Goal: Task Accomplishment & Management: Manage account settings

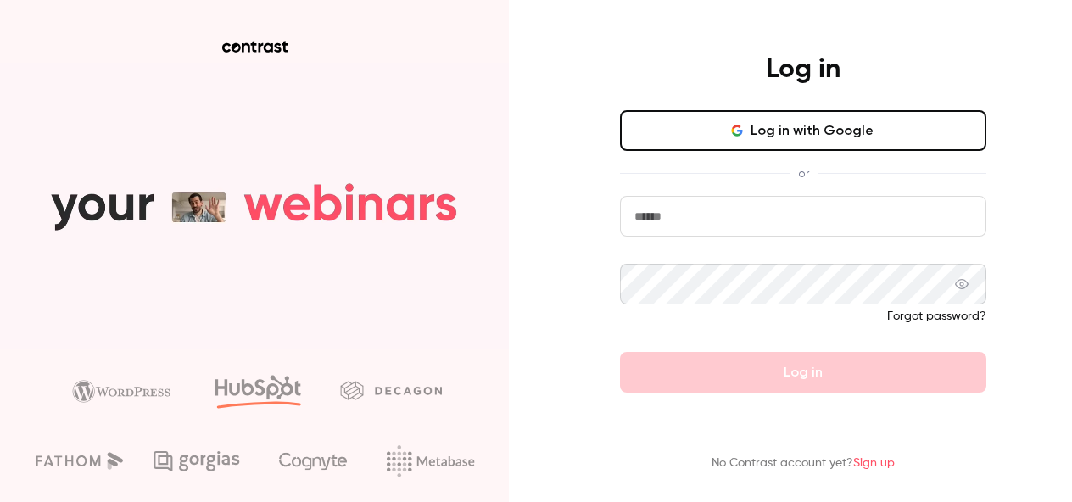
click at [685, 134] on button "Log in with Google" at bounding box center [803, 130] width 366 height 41
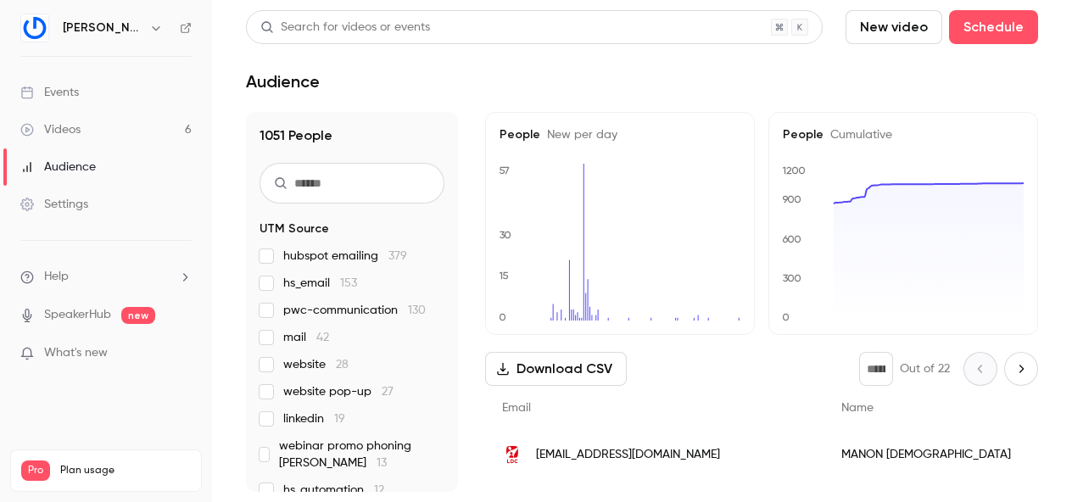
click at [77, 89] on div "Events" at bounding box center [49, 92] width 59 height 17
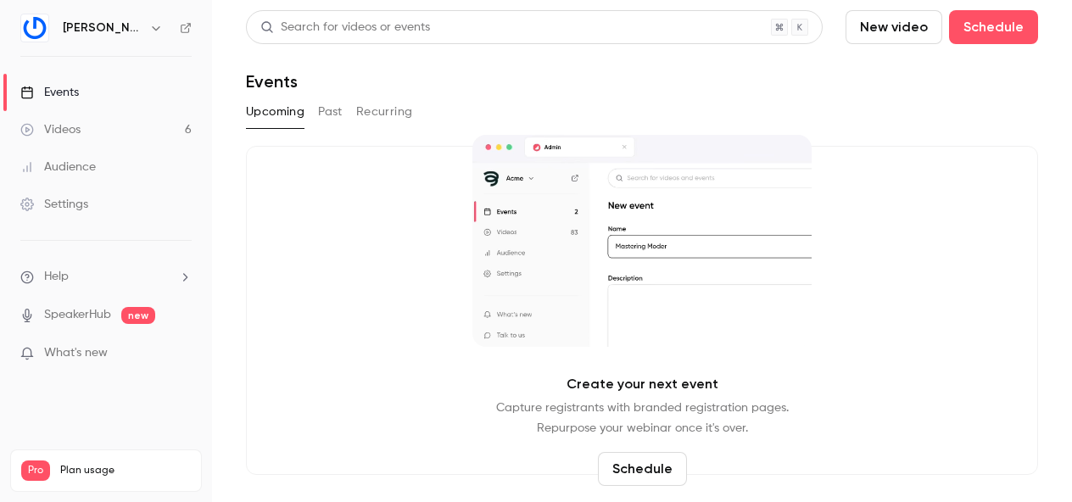
click at [331, 110] on button "Past" at bounding box center [330, 111] width 25 height 27
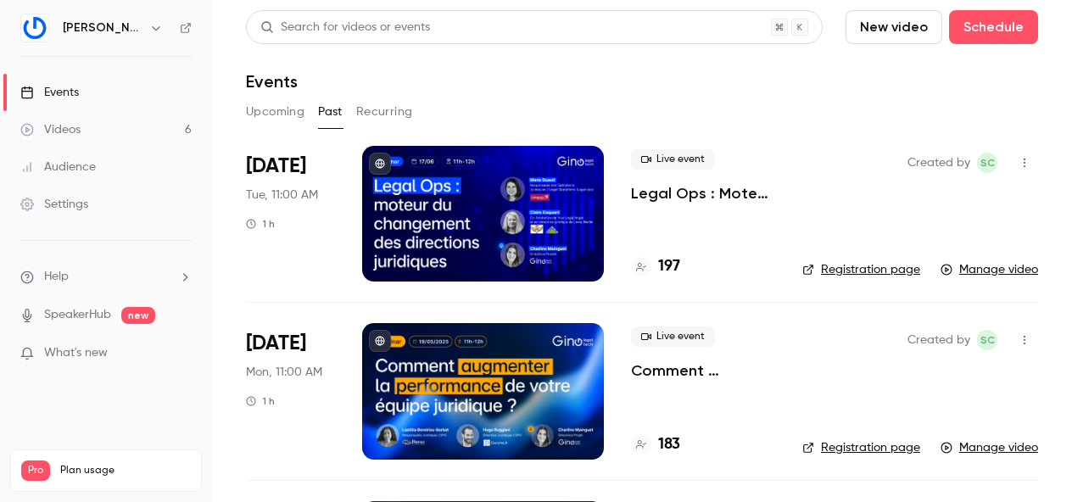
click at [1023, 164] on icon "button" at bounding box center [1025, 163] width 14 height 12
click at [942, 252] on div "Duplicate" at bounding box center [959, 250] width 129 height 17
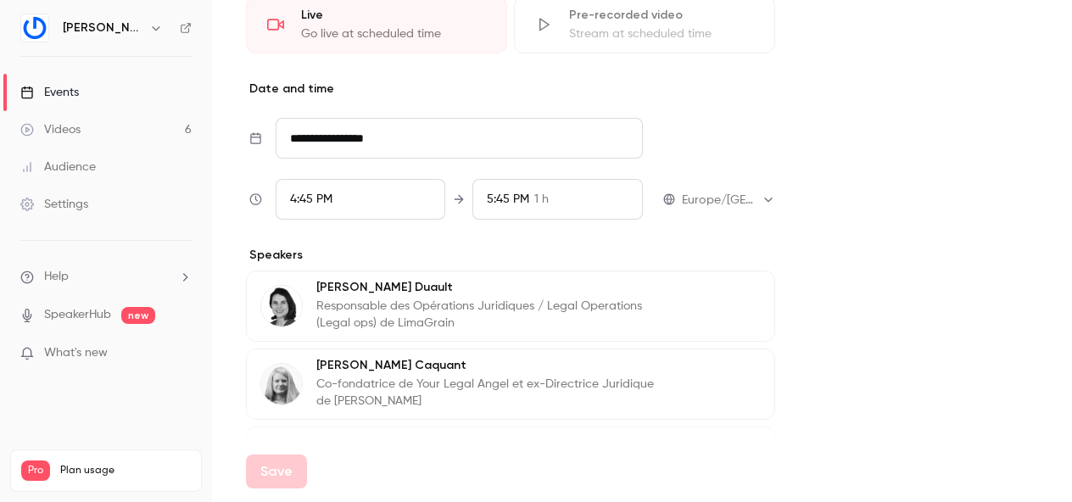
scroll to position [1181, 0]
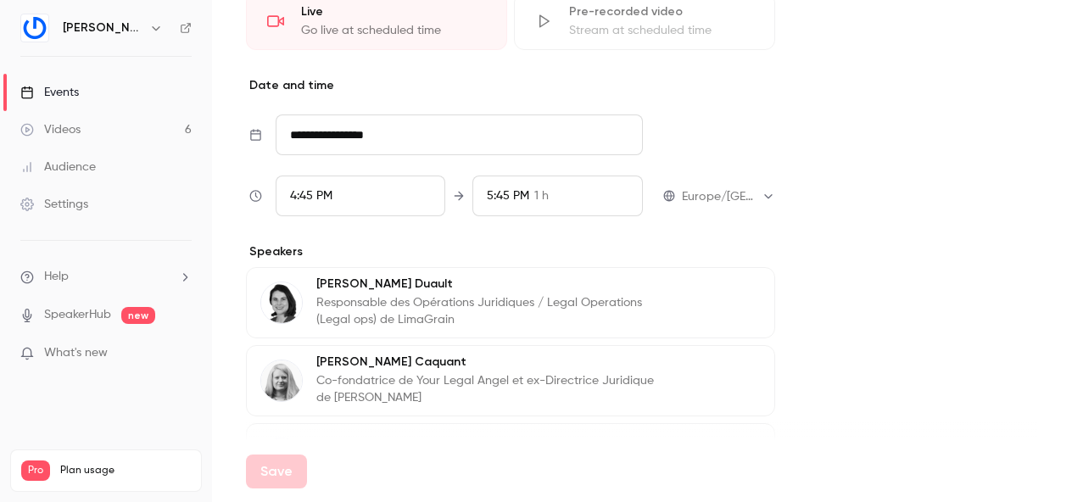
click at [379, 137] on input "**********" at bounding box center [459, 134] width 367 height 41
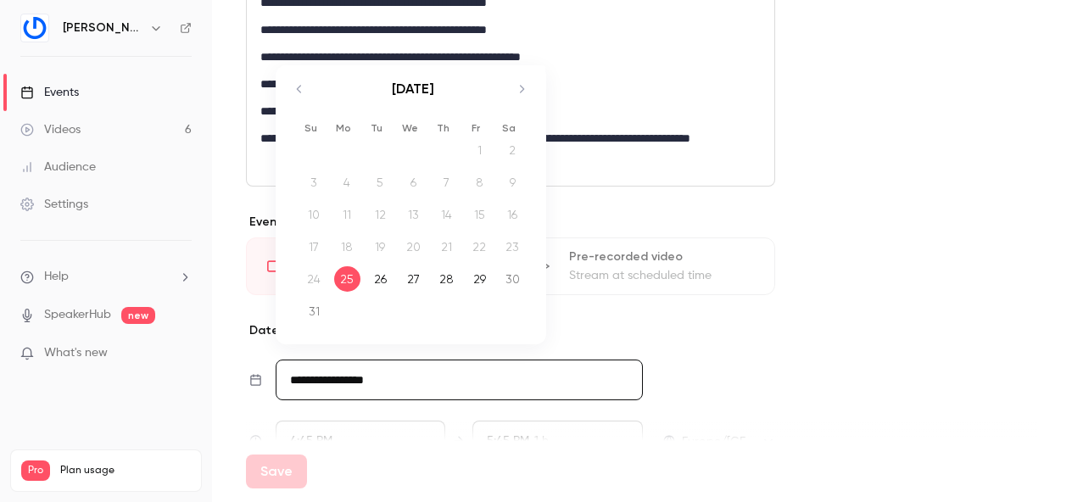
scroll to position [930, 0]
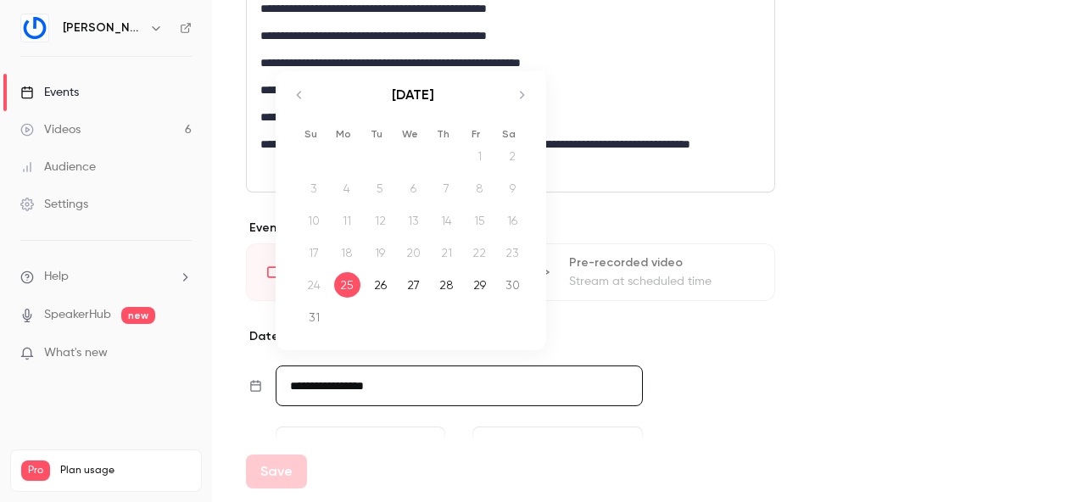
click at [522, 92] on icon "Move forward to switch to the next month." at bounding box center [521, 95] width 20 height 20
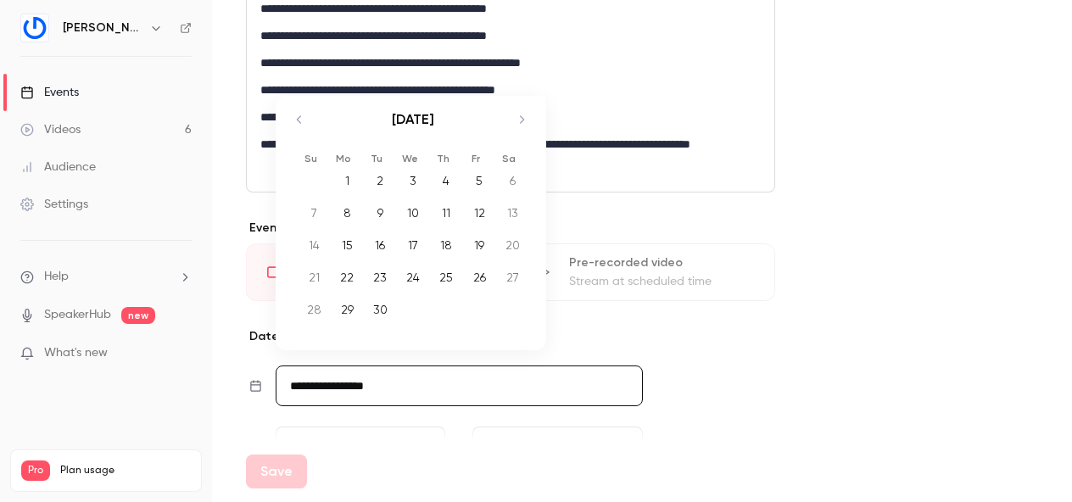
click at [382, 237] on div "16" at bounding box center [380, 244] width 26 height 25
type input "**********"
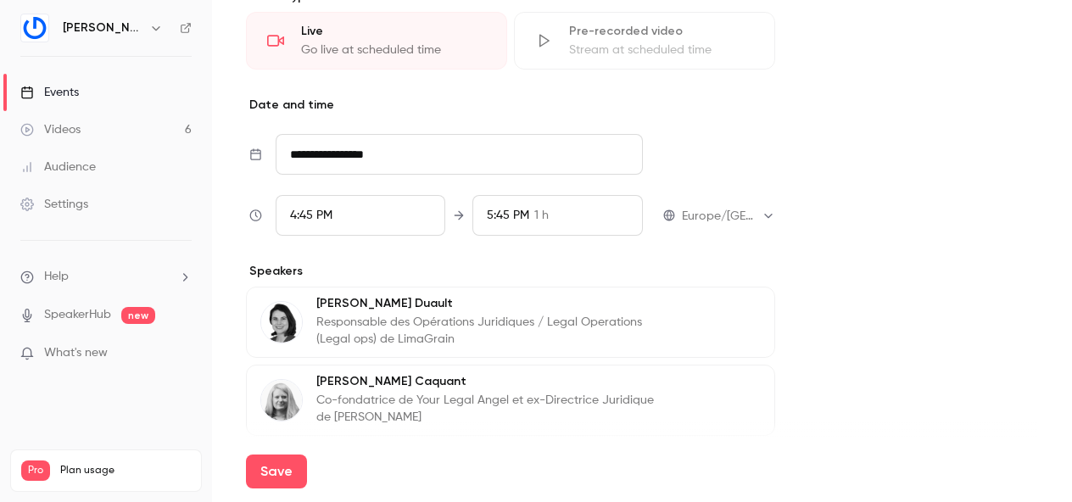
scroll to position [1163, 0]
click at [358, 210] on div "4:45 PM" at bounding box center [361, 213] width 170 height 41
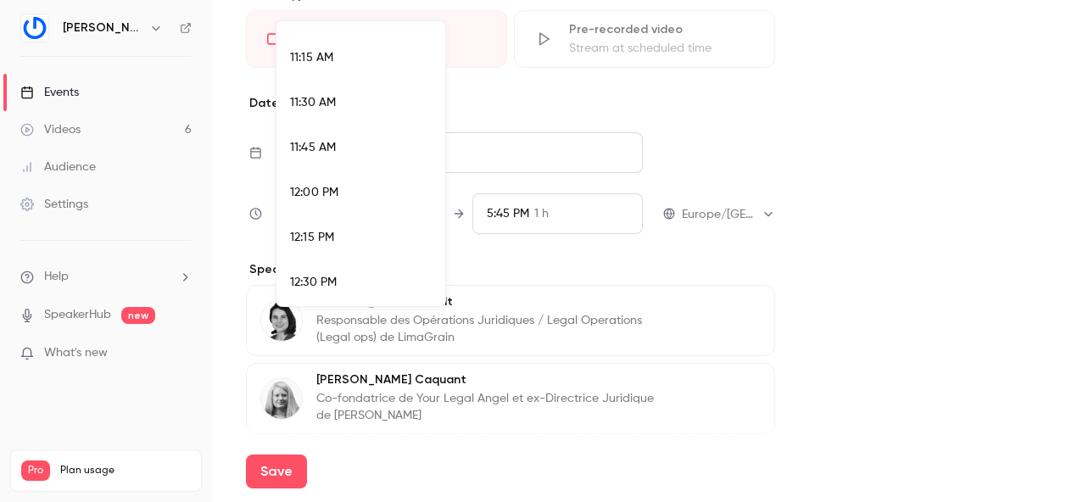
scroll to position [2003, 0]
click at [341, 109] on div "11:30 AM" at bounding box center [361, 108] width 142 height 18
click at [533, 178] on div at bounding box center [536, 251] width 1072 height 502
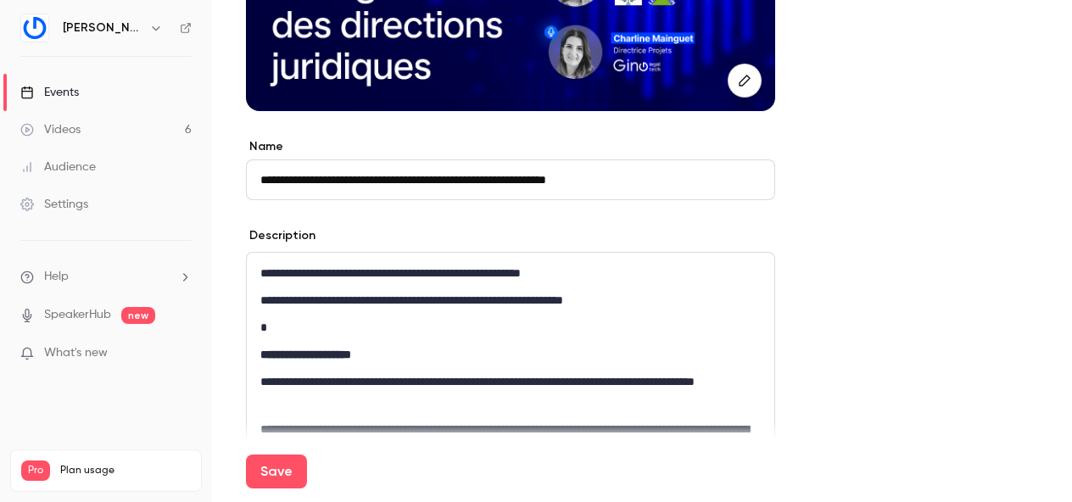
scroll to position [326, 0]
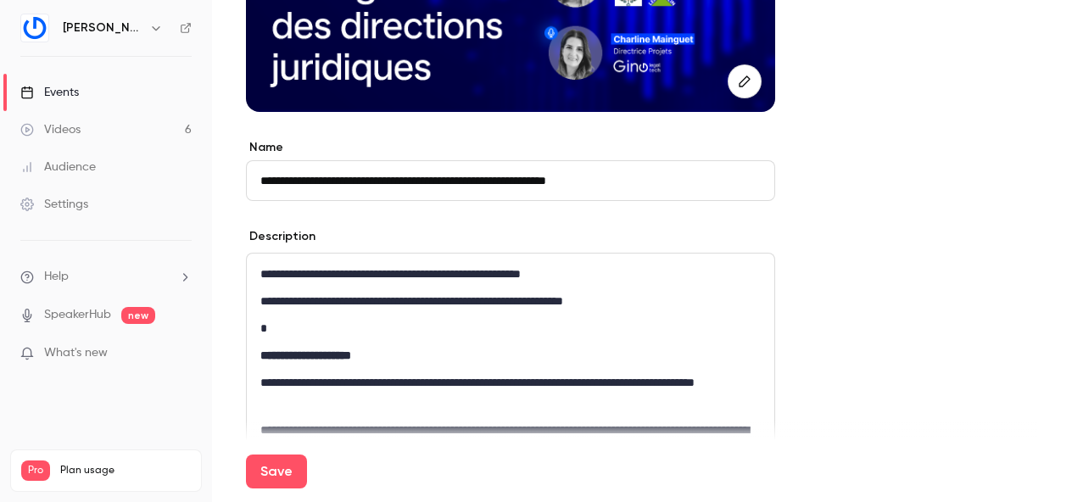
drag, startPoint x: 639, startPoint y: 185, endPoint x: 689, endPoint y: 183, distance: 50.1
click at [689, 183] on input "**********" at bounding box center [510, 180] width 529 height 41
click at [332, 184] on input "**********" at bounding box center [510, 180] width 529 height 41
click at [492, 190] on input "**********" at bounding box center [510, 180] width 529 height 41
click at [691, 237] on div "Description" at bounding box center [510, 238] width 529 height 21
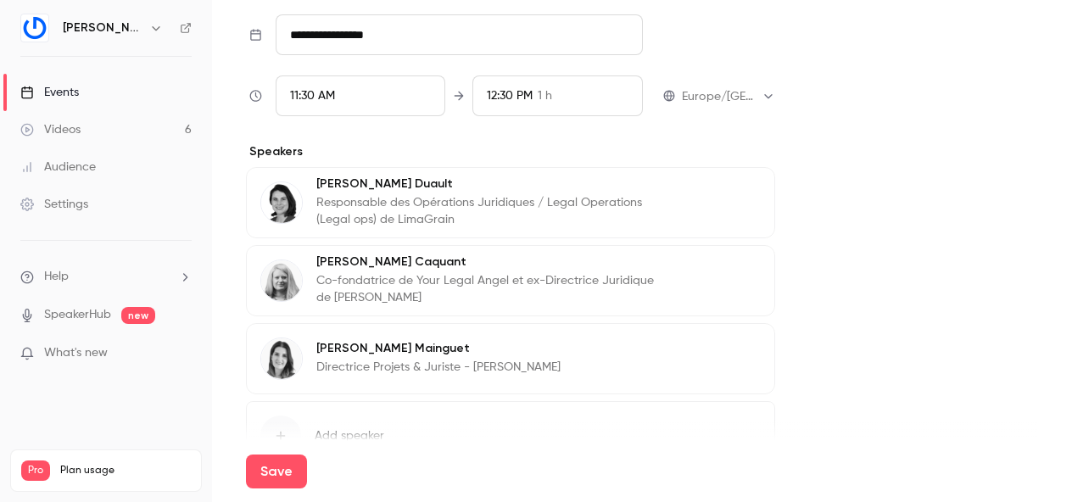
scroll to position [1386, 0]
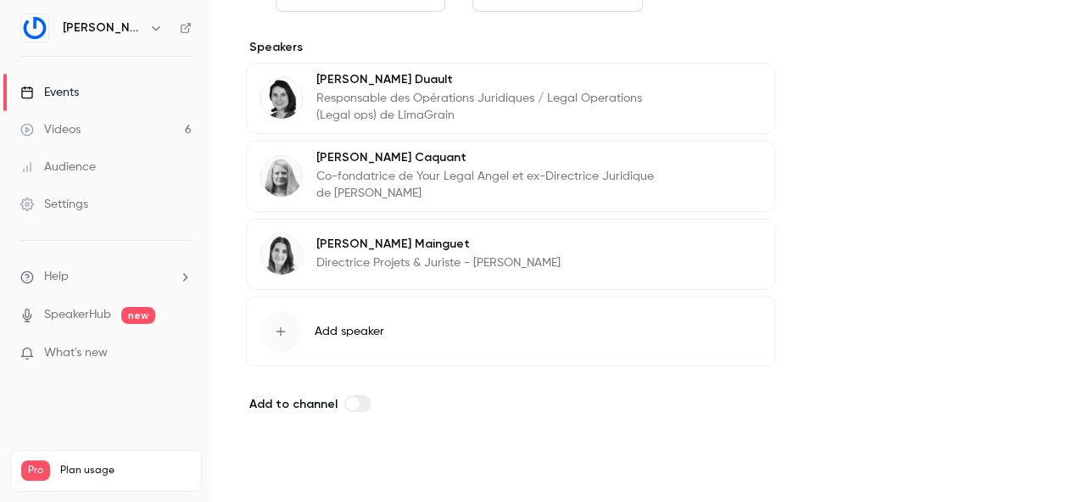
click at [279, 476] on button "Save" at bounding box center [276, 472] width 61 height 34
type input "**********"
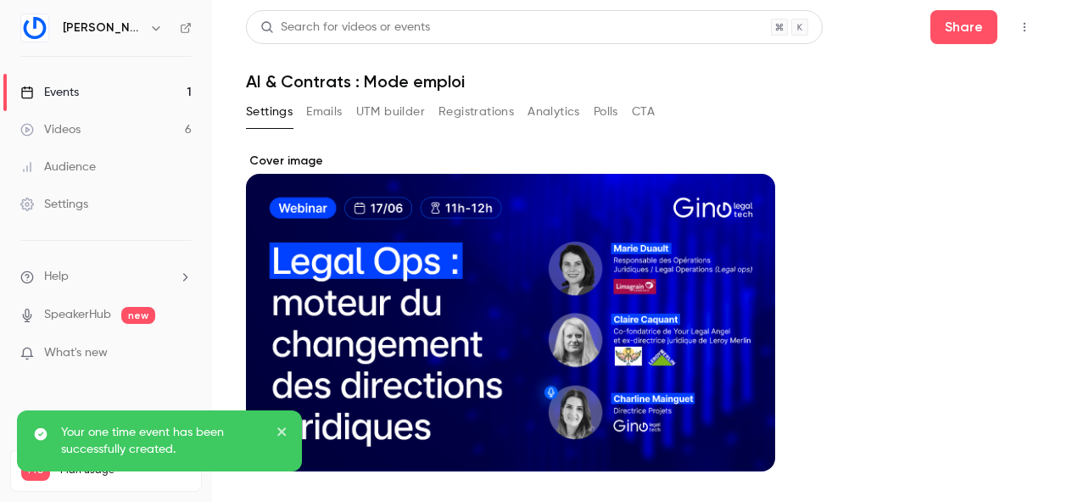
click at [323, 109] on button "Emails" at bounding box center [324, 111] width 36 height 27
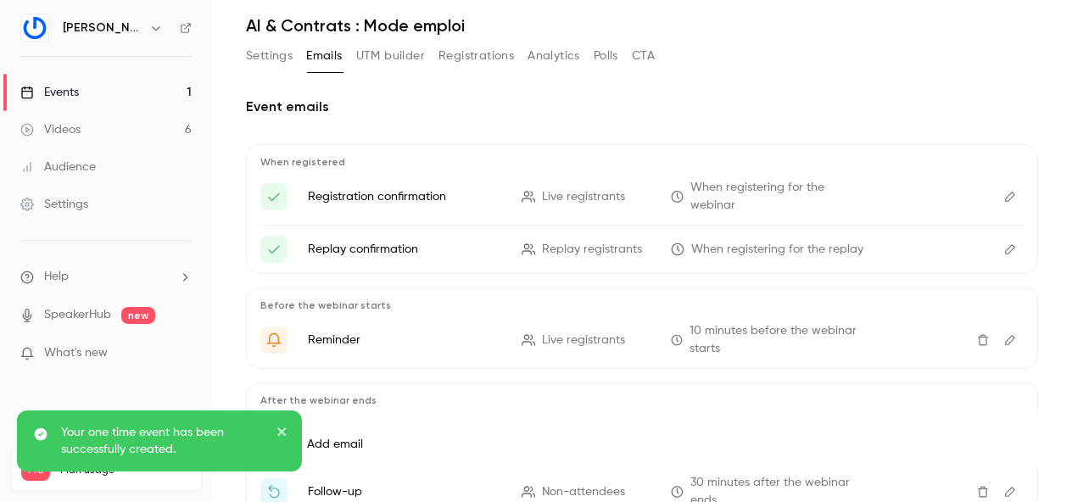
scroll to position [63, 0]
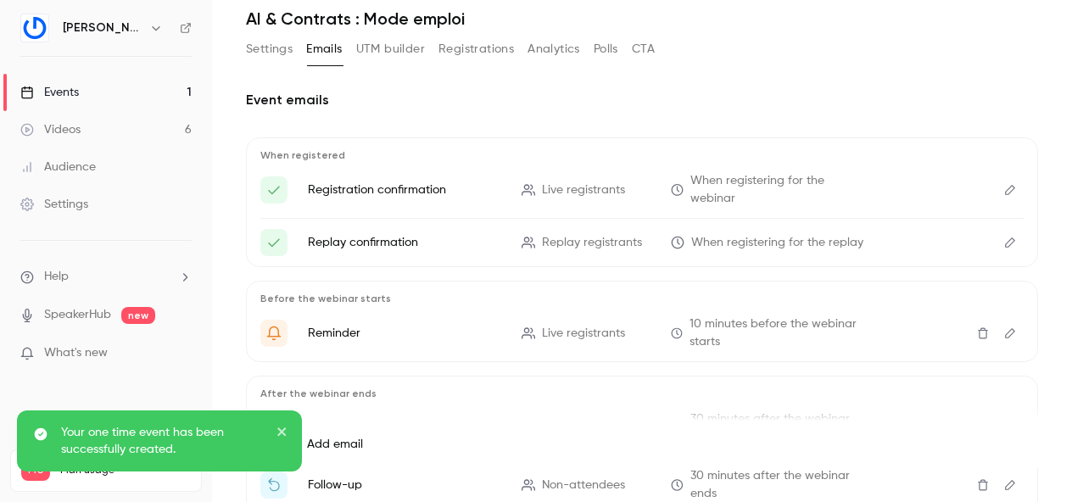
click at [369, 182] on p "Registration confirmation" at bounding box center [404, 189] width 193 height 17
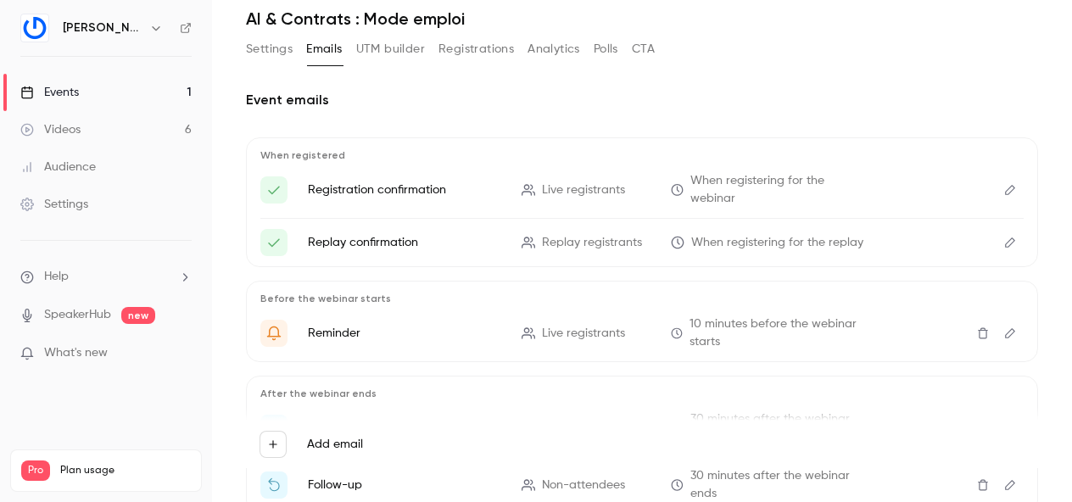
click at [388, 195] on p "Registration confirmation" at bounding box center [404, 189] width 193 height 17
click at [1013, 187] on icon "Edit" at bounding box center [1010, 190] width 10 height 10
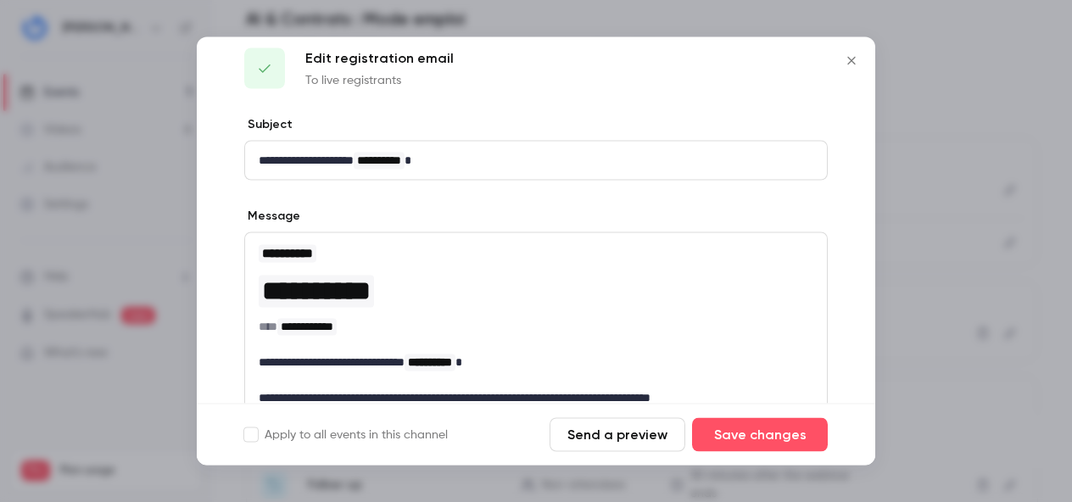
scroll to position [0, 0]
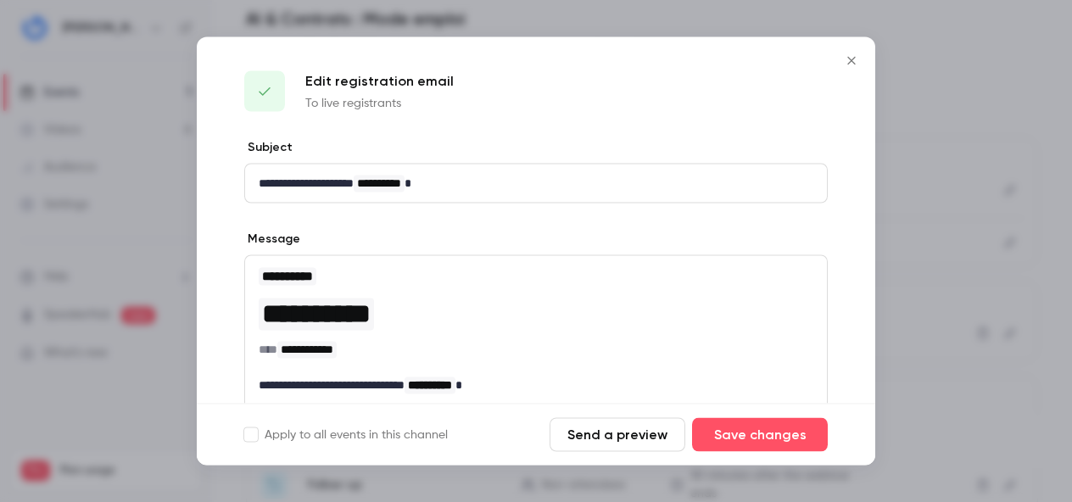
click at [845, 59] on icon "Close" at bounding box center [851, 61] width 20 height 14
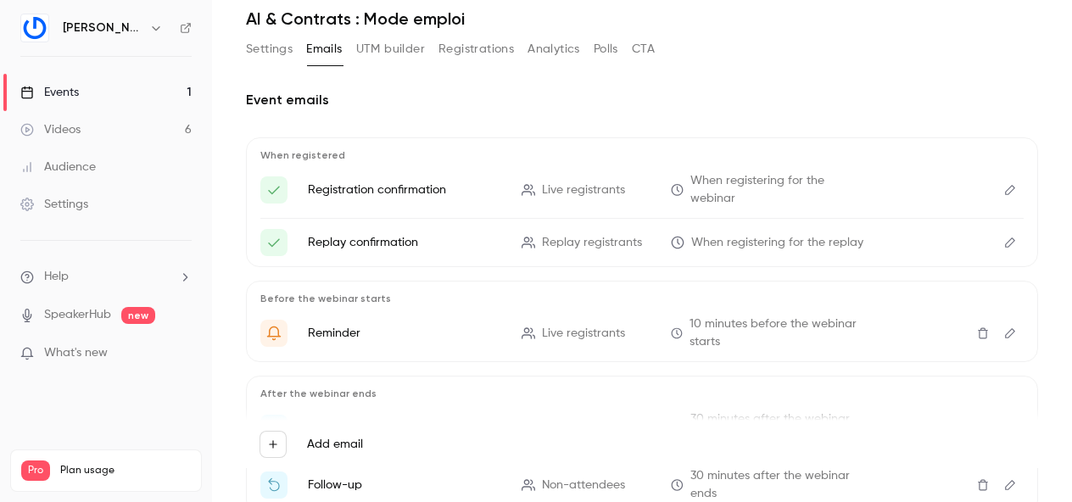
click at [1005, 240] on icon "Edit" at bounding box center [1010, 243] width 14 height 12
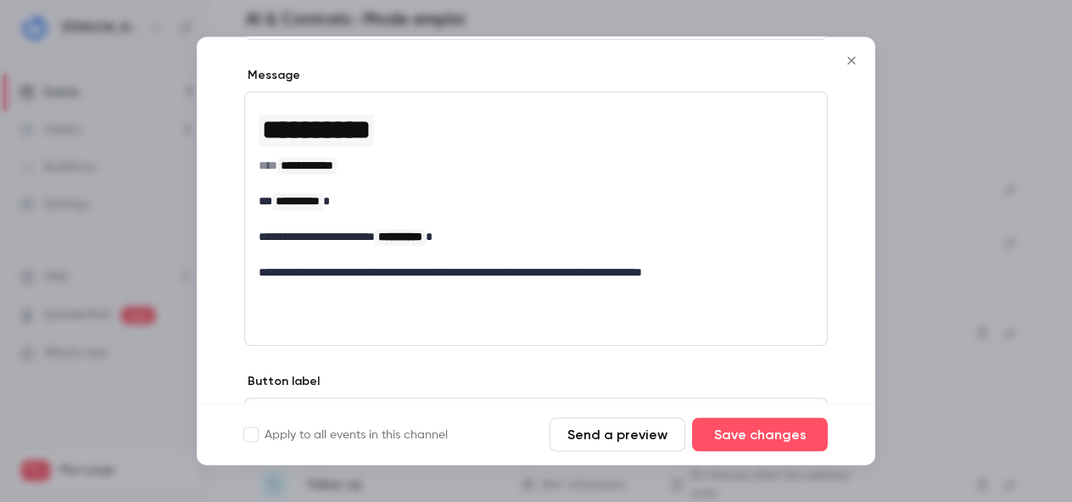
scroll to position [259, 0]
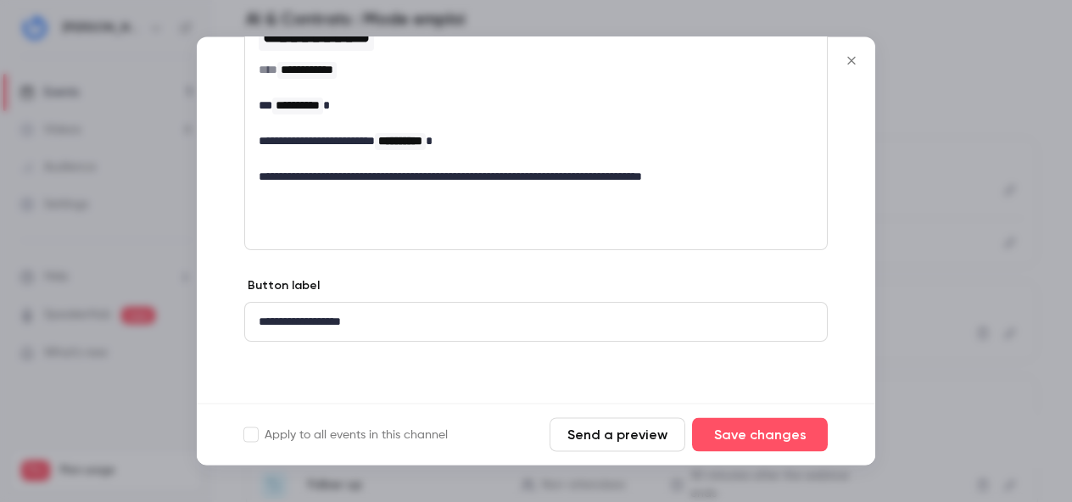
click at [853, 59] on icon "Close" at bounding box center [851, 61] width 20 height 14
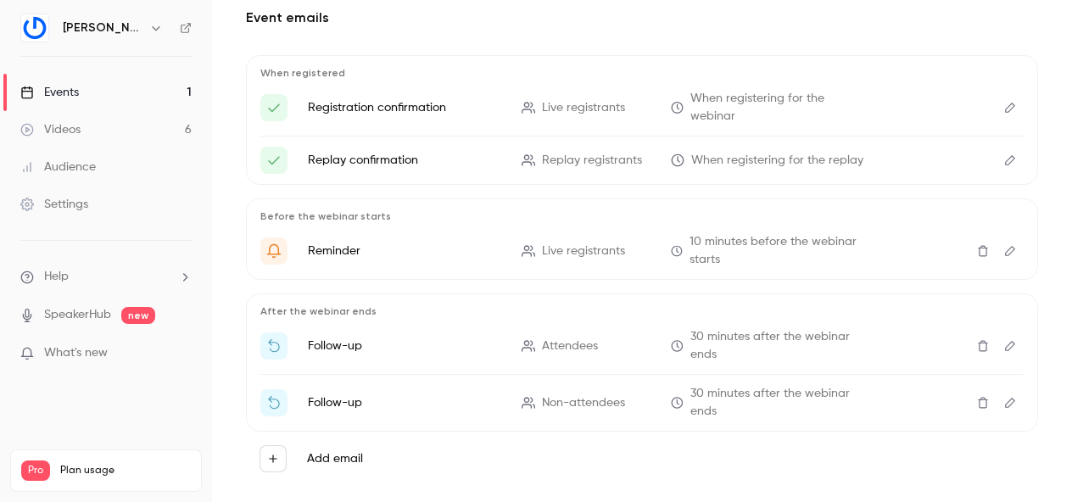
scroll to position [173, 0]
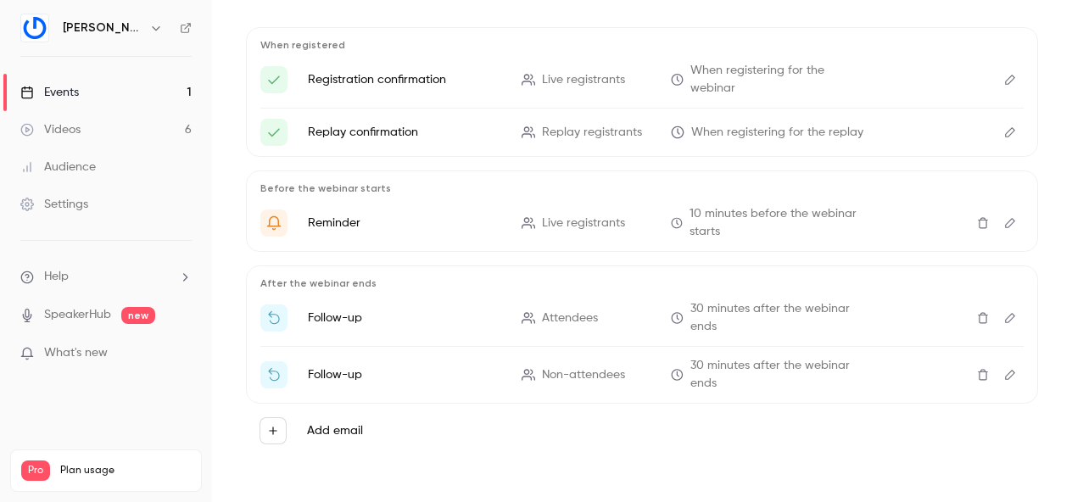
click at [1010, 319] on icon "Edit" at bounding box center [1010, 318] width 10 height 10
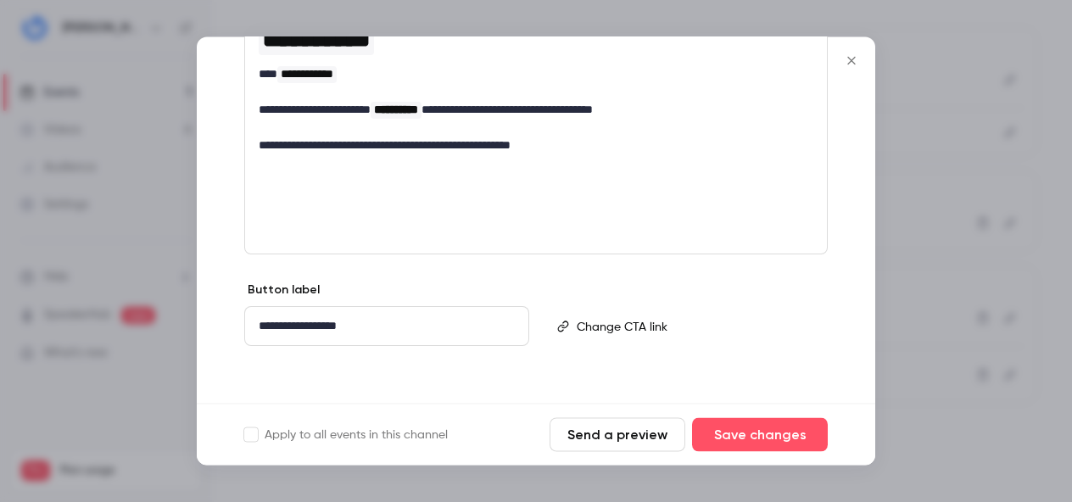
scroll to position [348, 0]
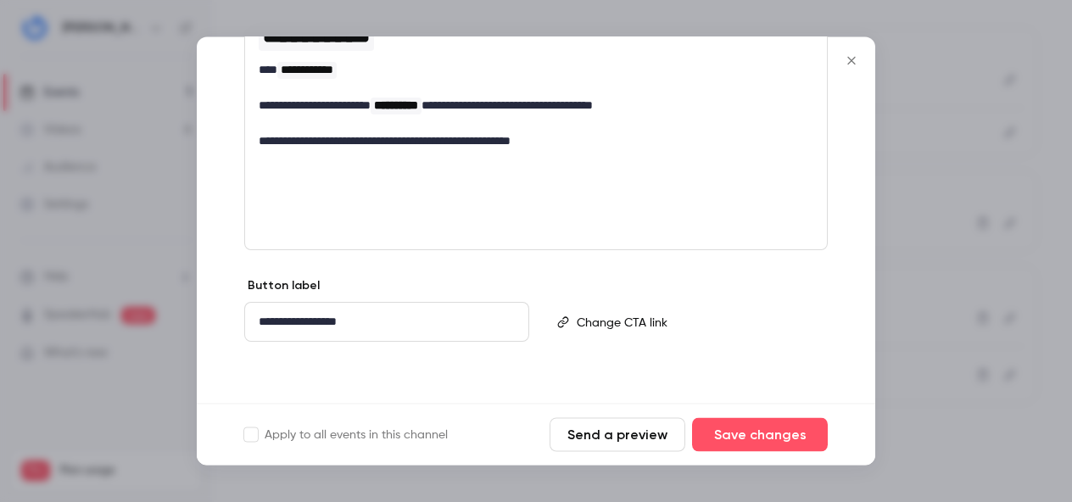
click at [853, 57] on icon "Close" at bounding box center [851, 61] width 20 height 14
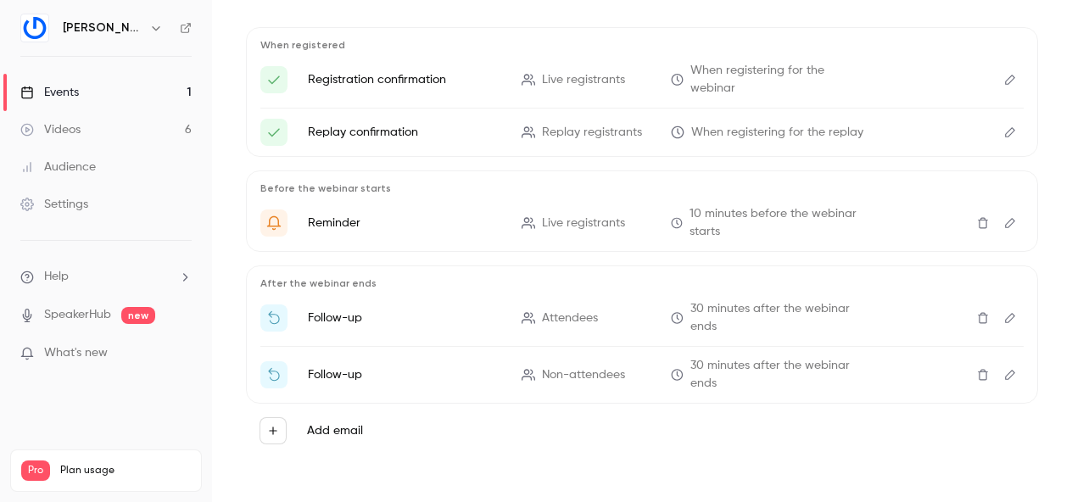
click at [1011, 372] on icon "Edit" at bounding box center [1010, 375] width 14 height 12
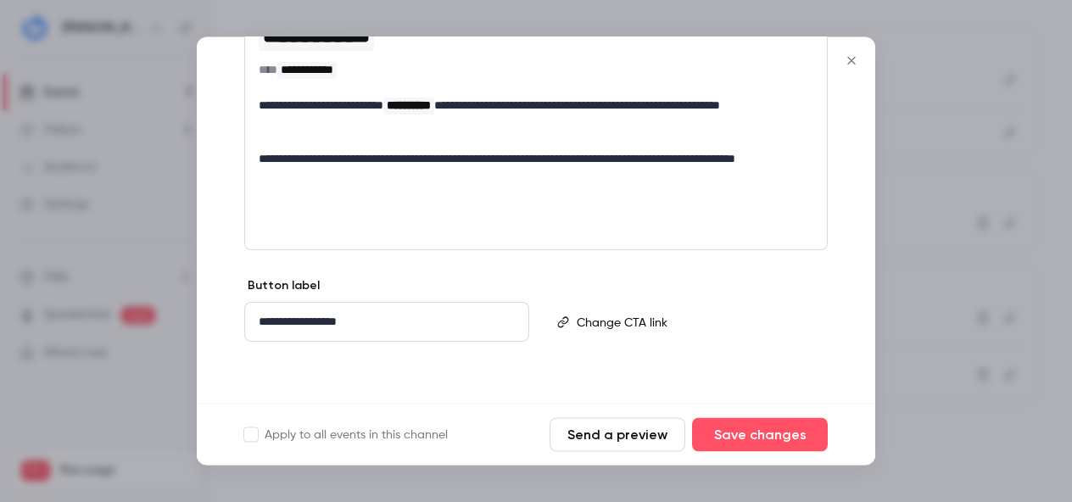
click at [849, 56] on icon "Close" at bounding box center [851, 61] width 20 height 14
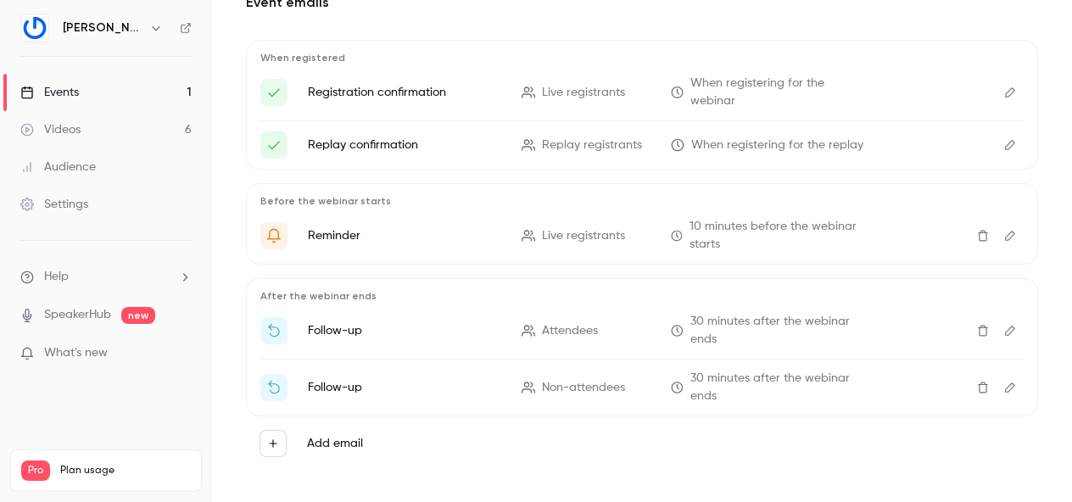
scroll to position [159, 0]
click at [1005, 232] on icon "Edit" at bounding box center [1010, 238] width 14 height 12
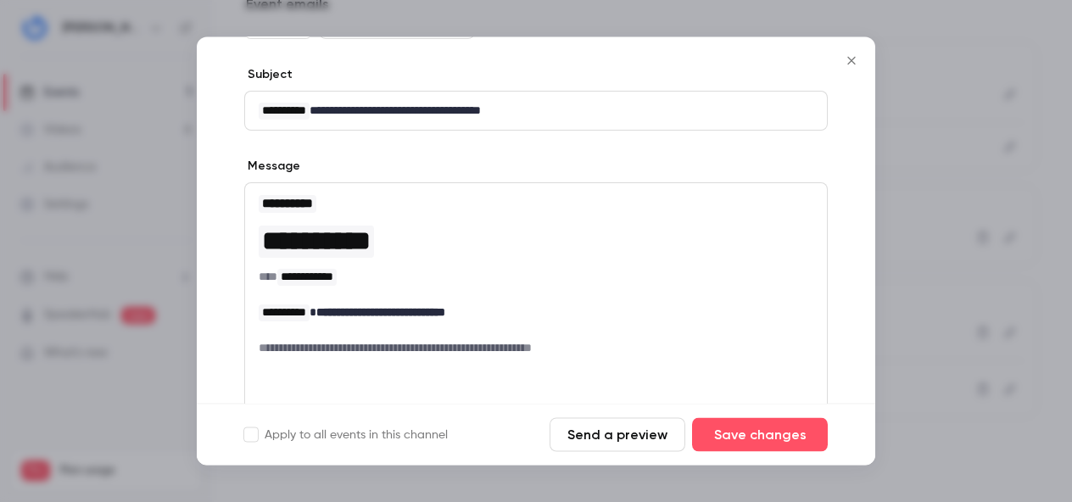
scroll to position [165, 0]
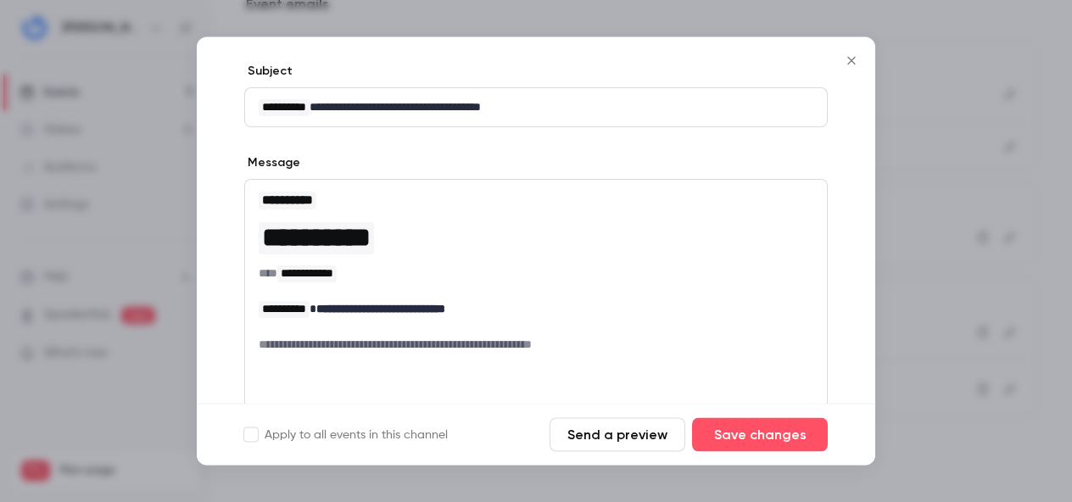
click at [849, 59] on icon "Close" at bounding box center [851, 61] width 20 height 14
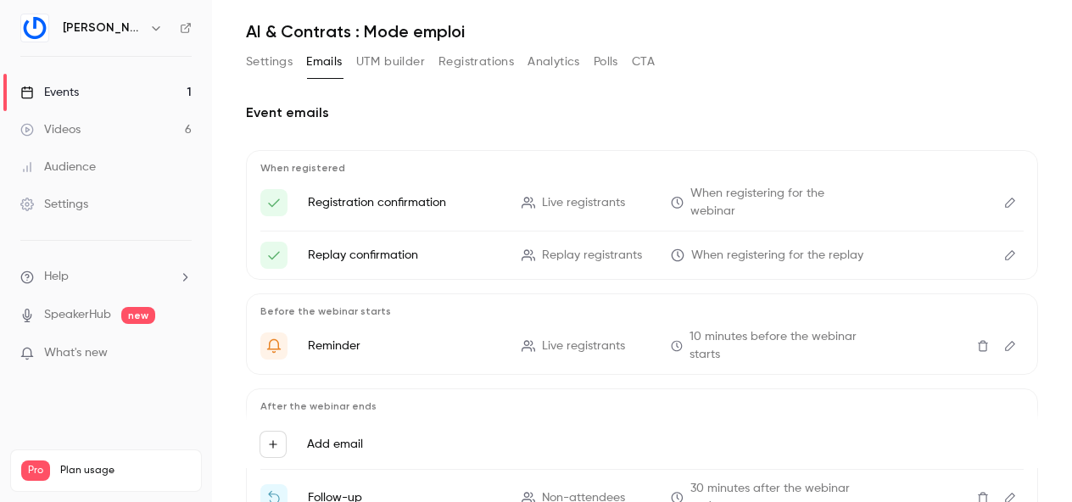
scroll to position [0, 0]
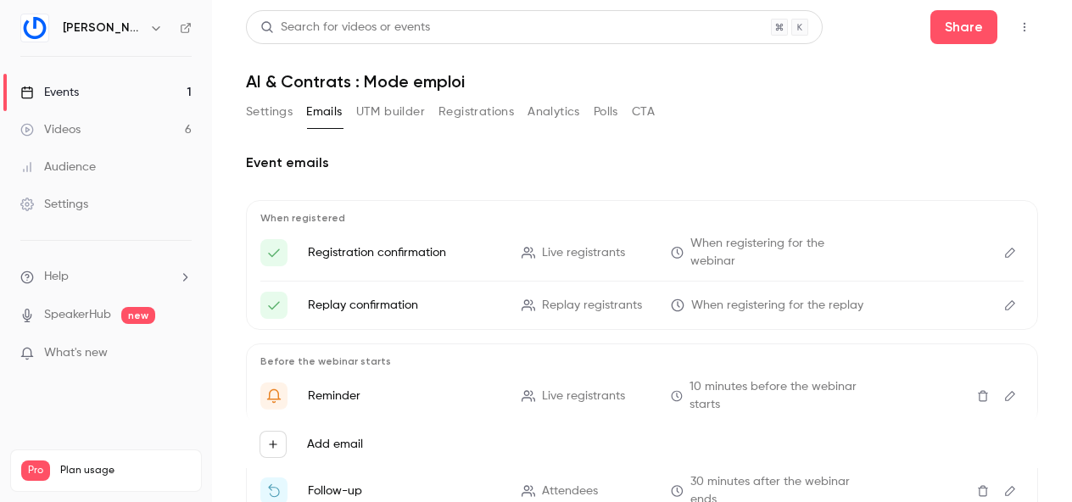
click at [1013, 251] on icon "Edit" at bounding box center [1010, 253] width 10 height 10
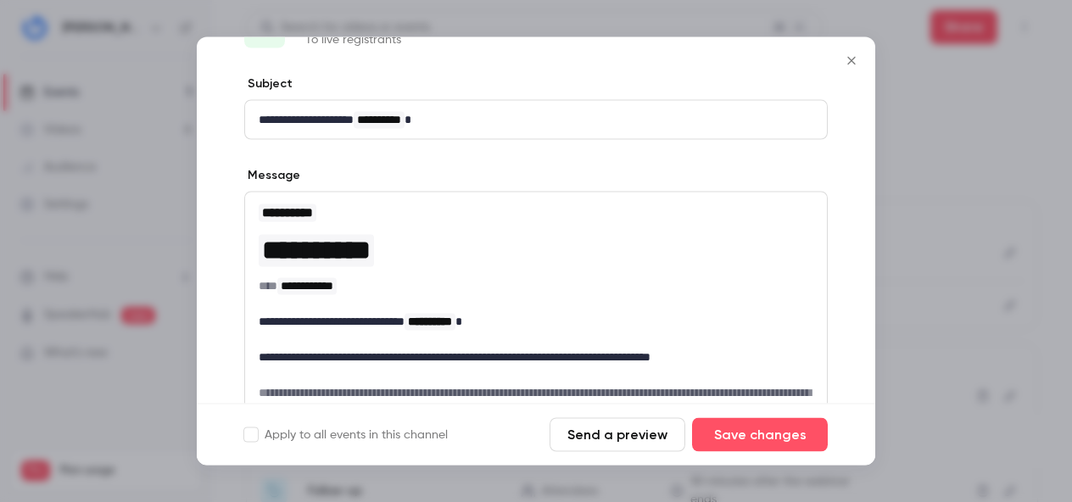
scroll to position [69, 0]
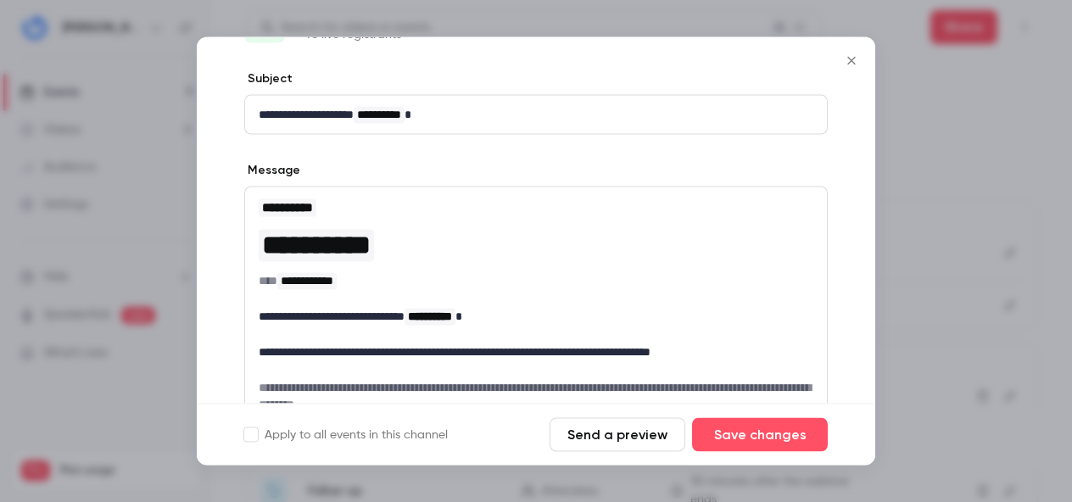
click at [855, 58] on icon "Close" at bounding box center [851, 61] width 20 height 14
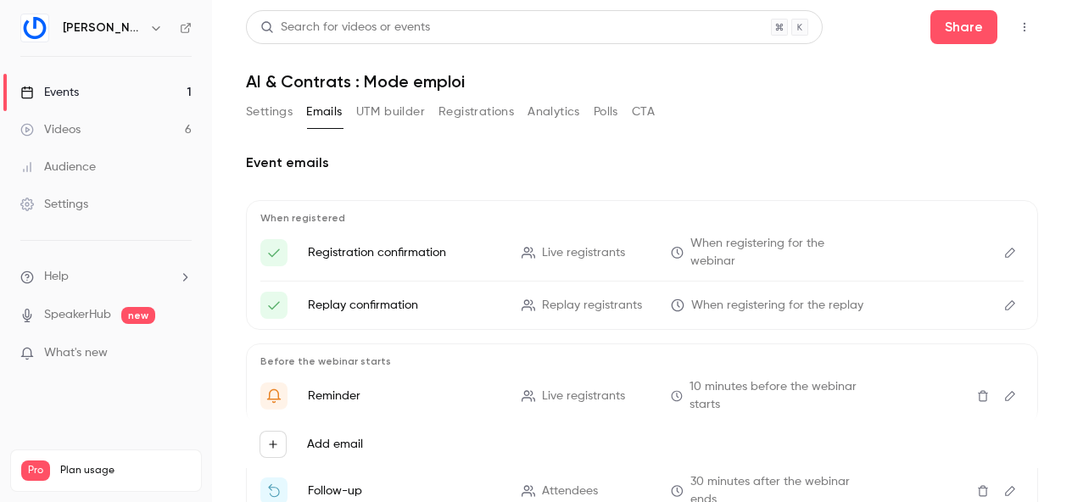
click at [1018, 302] on button "Edit" at bounding box center [1009, 305] width 27 height 27
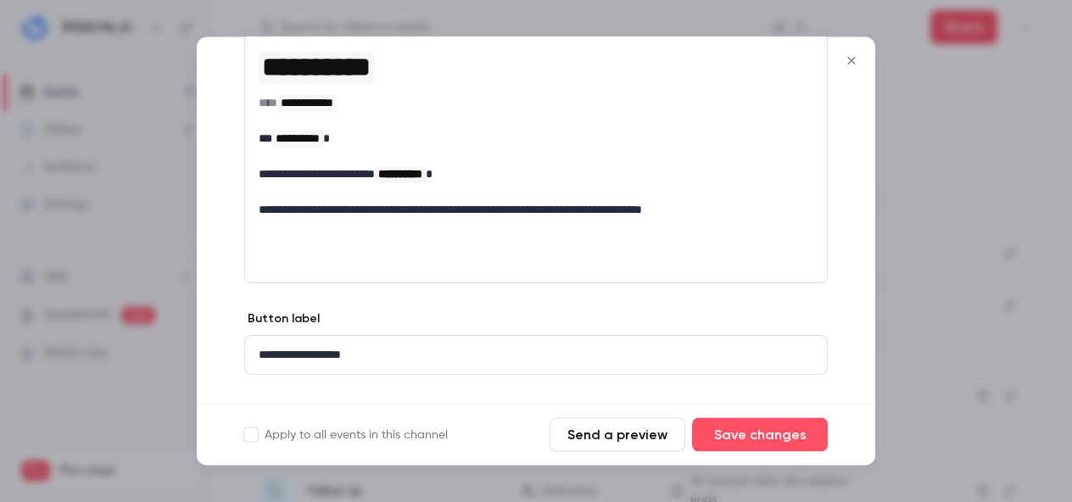
scroll to position [259, 0]
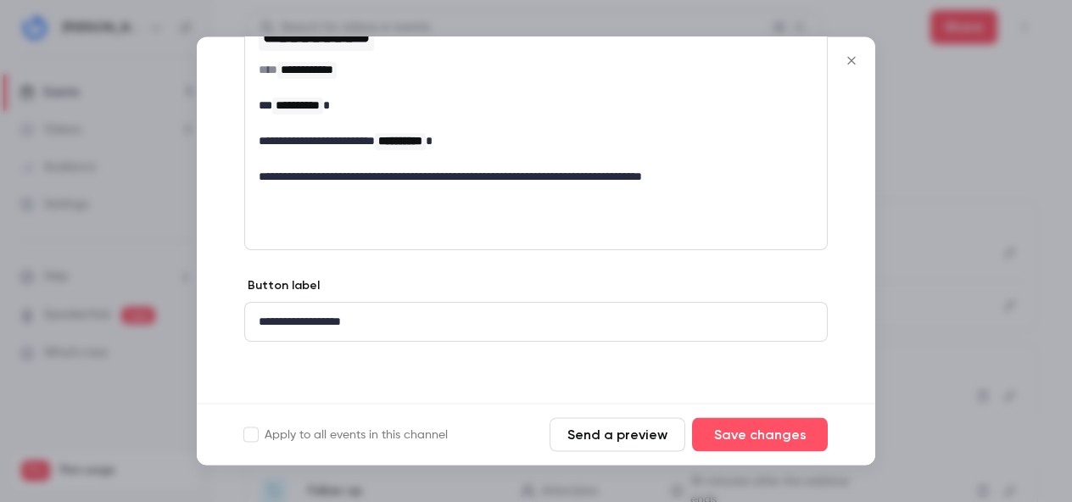
click at [850, 54] on icon "Close" at bounding box center [851, 61] width 20 height 14
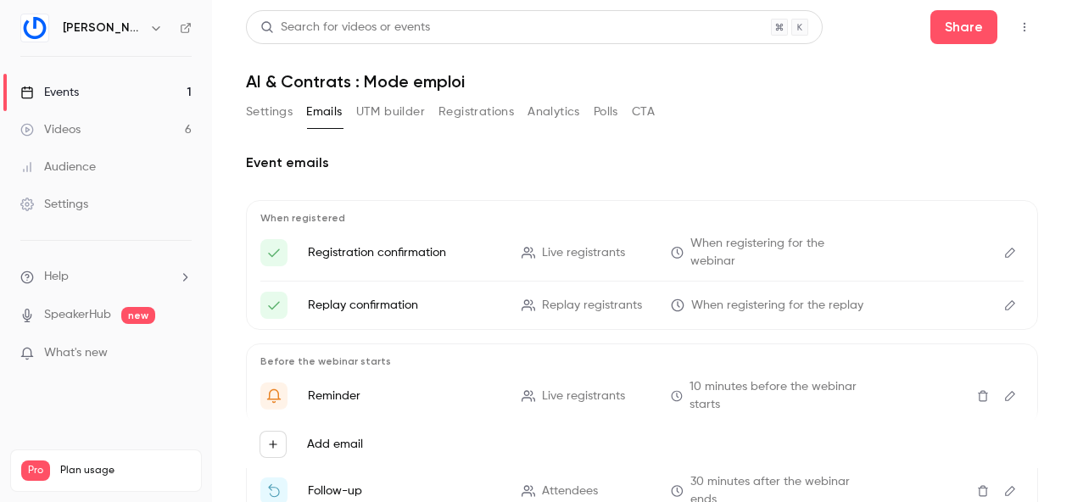
click at [383, 112] on button "UTM builder" at bounding box center [390, 111] width 69 height 27
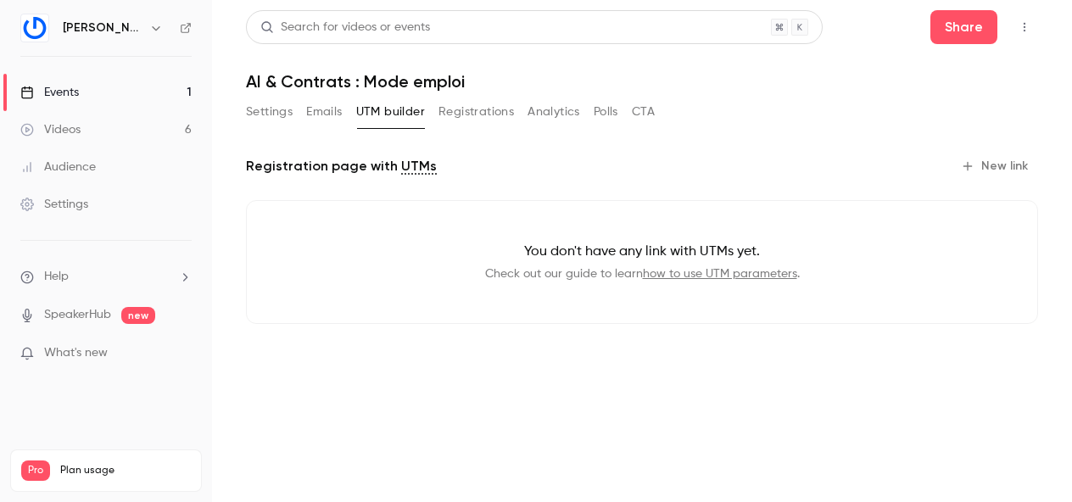
click at [498, 109] on button "Registrations" at bounding box center [475, 111] width 75 height 27
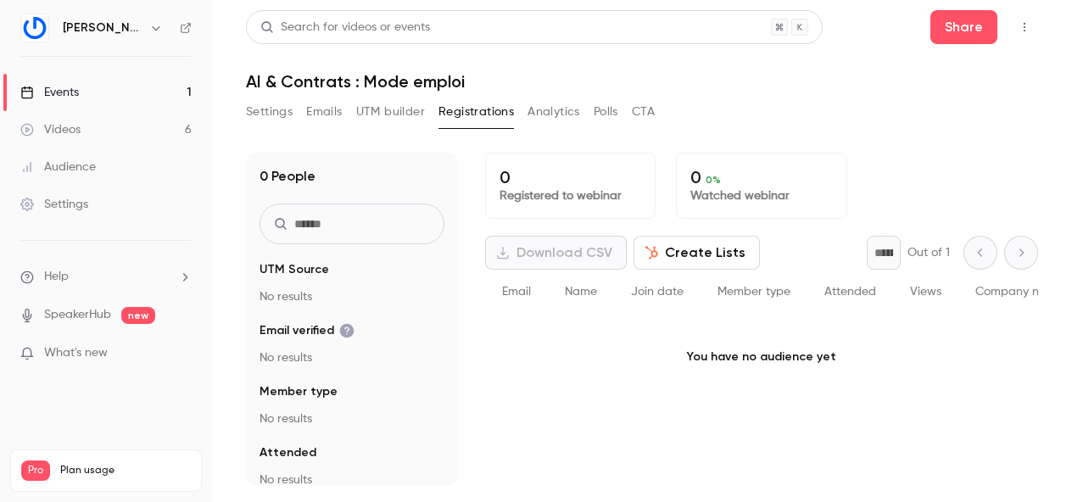
click at [269, 105] on button "Settings" at bounding box center [269, 111] width 47 height 27
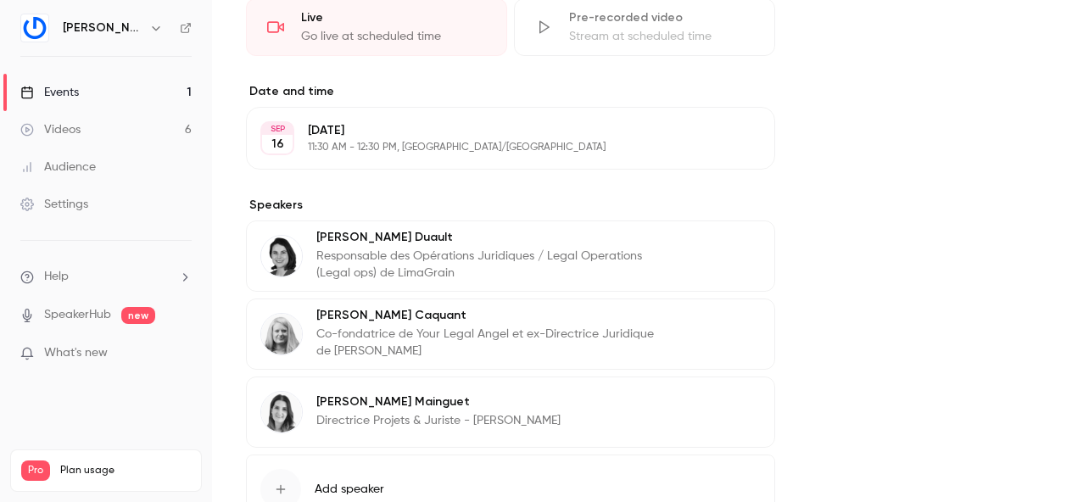
scroll to position [945, 0]
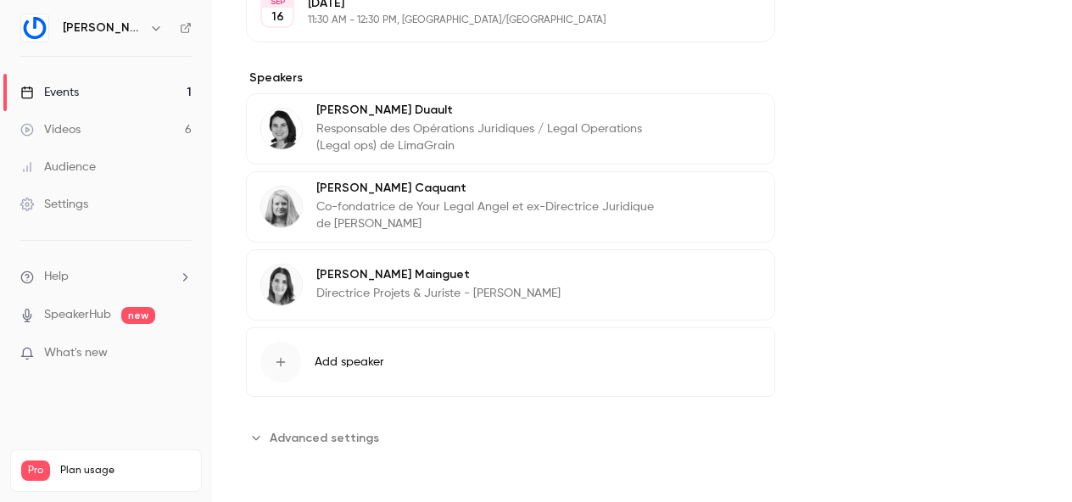
click at [274, 435] on span "Advanced settings" at bounding box center [324, 438] width 109 height 18
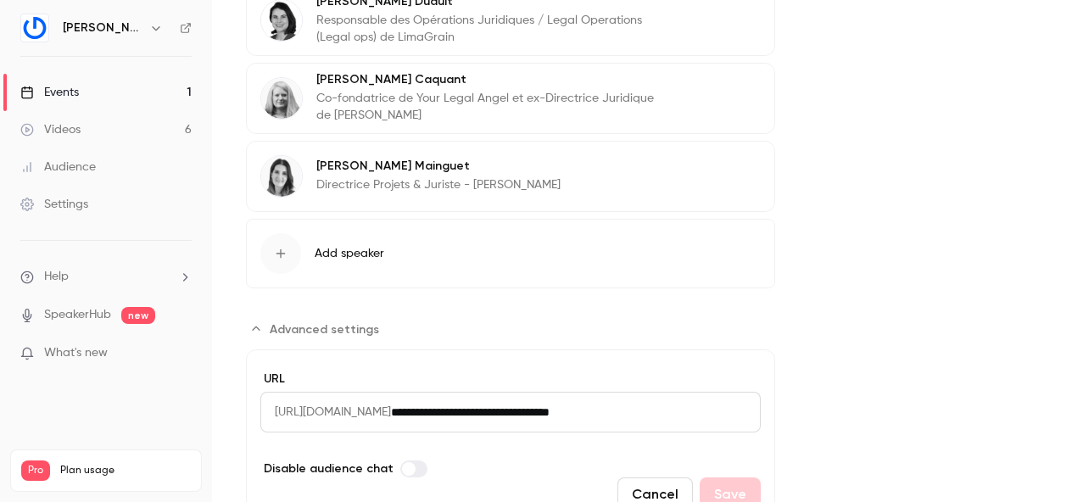
scroll to position [1135, 0]
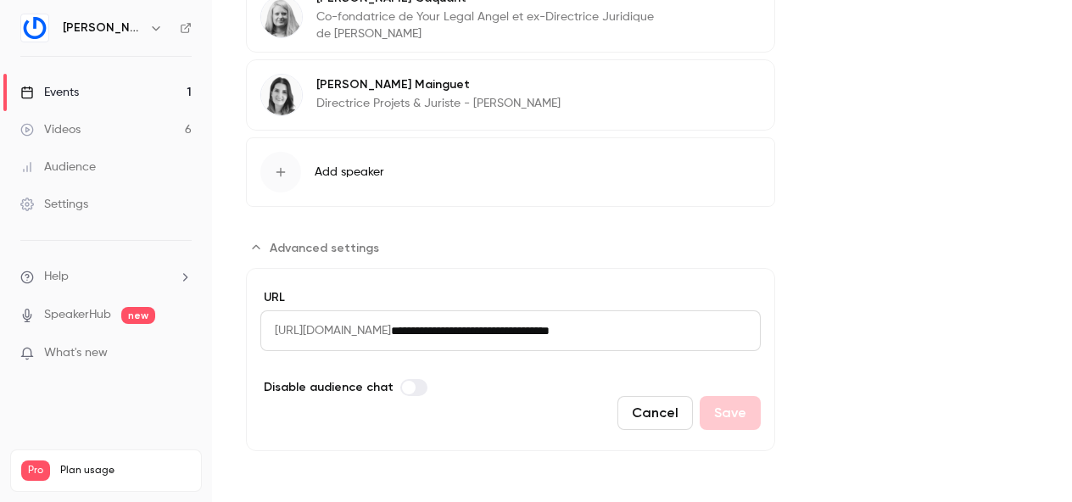
click at [276, 247] on span "Advanced settings" at bounding box center [324, 248] width 109 height 18
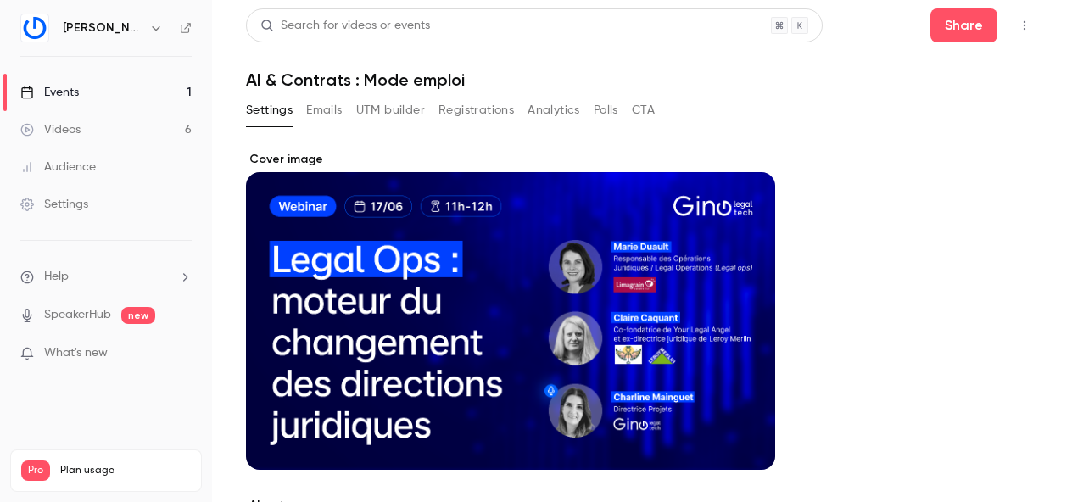
scroll to position [0, 0]
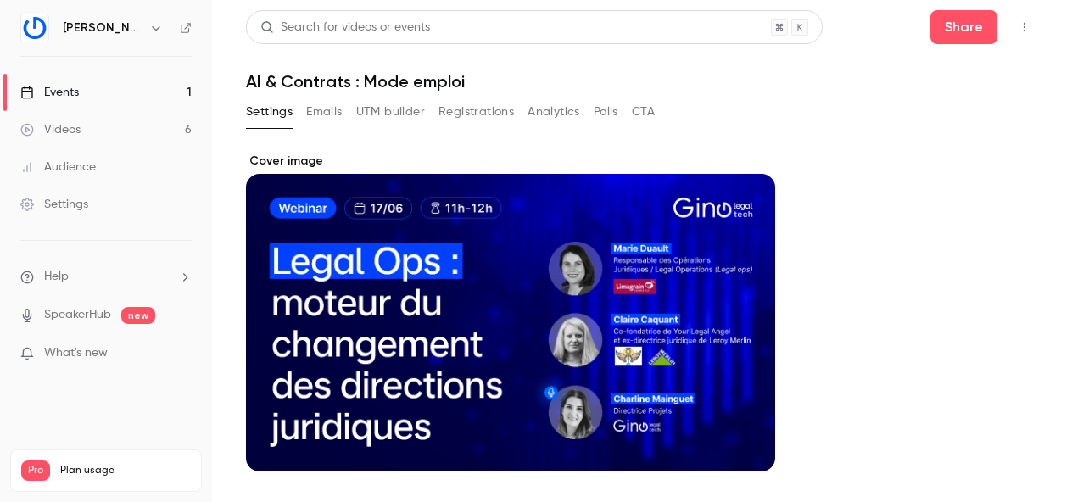
click at [1024, 25] on icon "button" at bounding box center [1025, 27] width 14 height 12
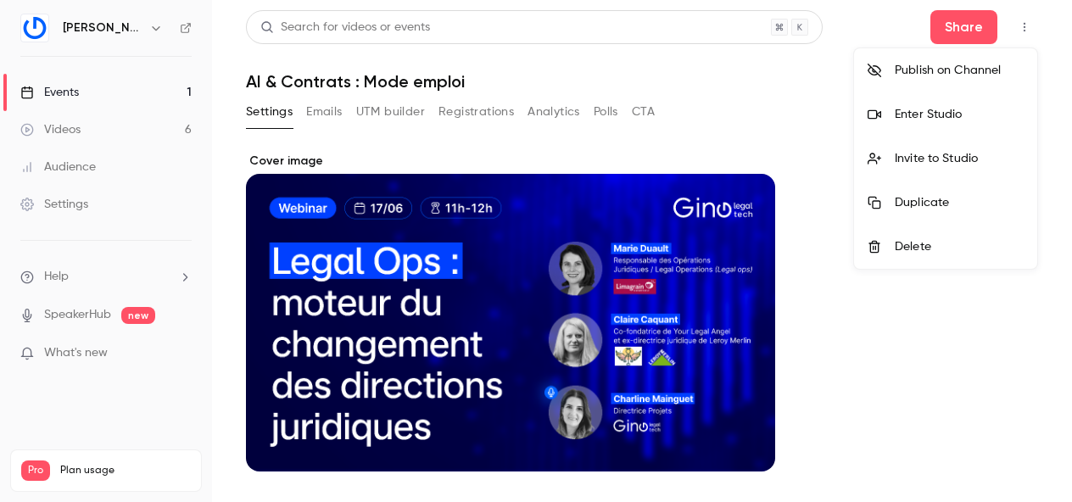
click at [791, 97] on div at bounding box center [536, 251] width 1072 height 502
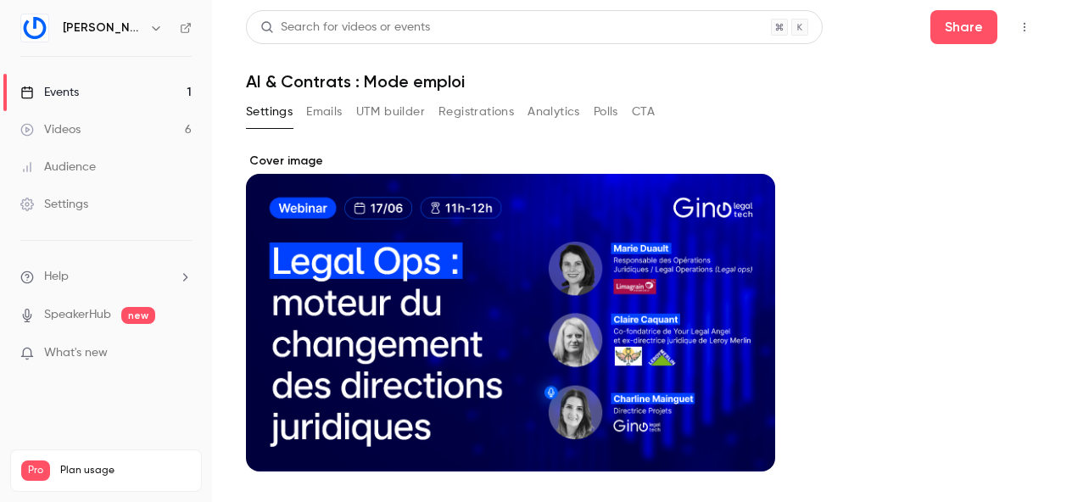
click at [77, 92] on div "Events" at bounding box center [49, 92] width 59 height 17
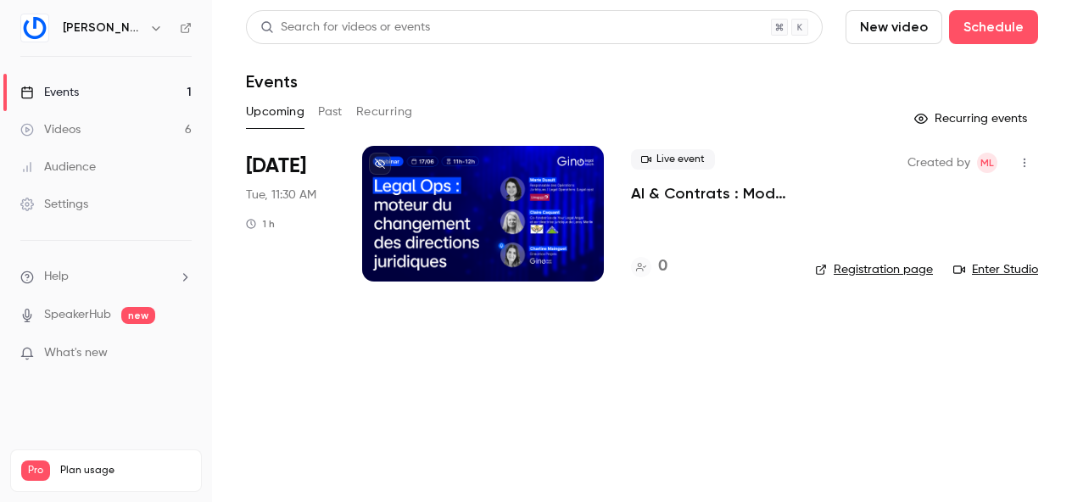
click at [328, 108] on button "Past" at bounding box center [330, 111] width 25 height 27
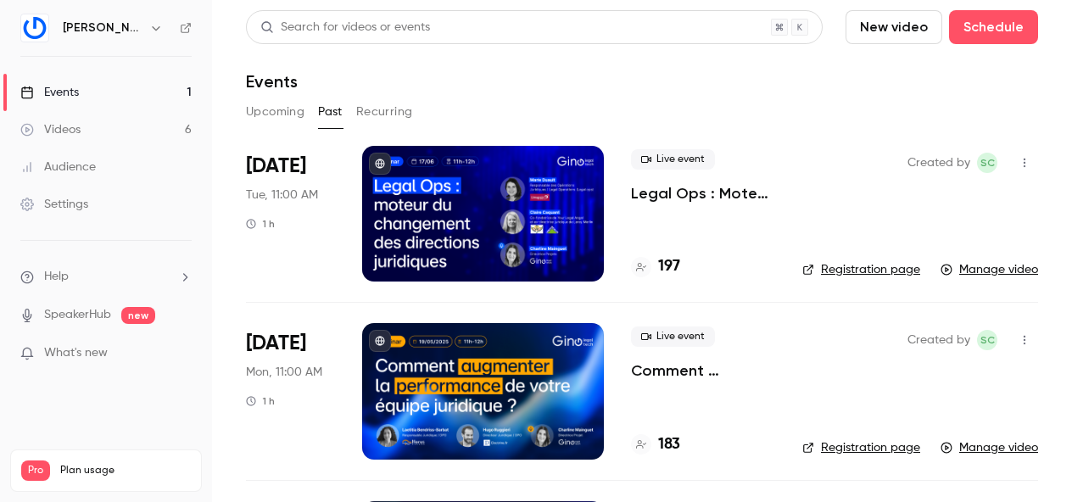
click at [863, 268] on link "Registration page" at bounding box center [861, 269] width 118 height 17
click at [275, 109] on button "Upcoming" at bounding box center [275, 111] width 59 height 27
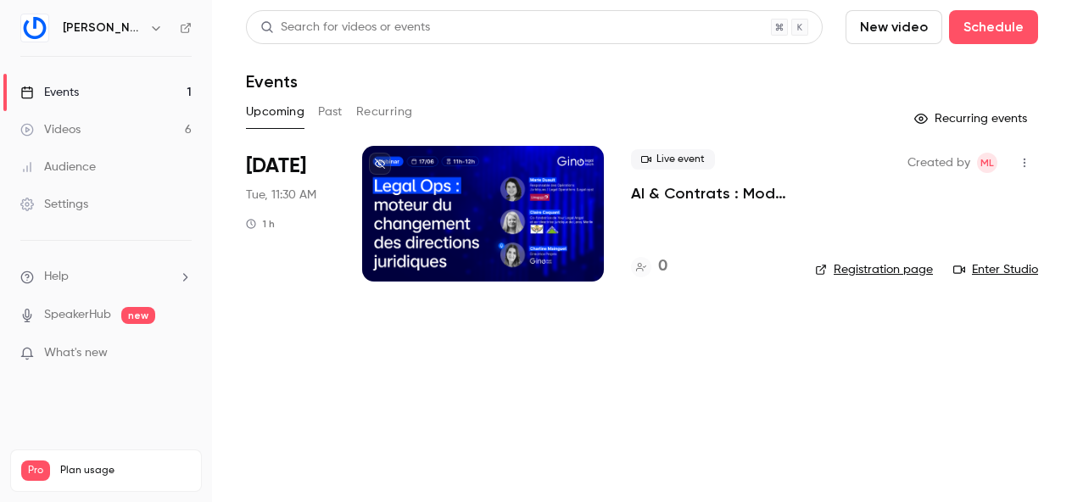
click at [886, 267] on link "Registration page" at bounding box center [874, 269] width 118 height 17
click at [1029, 159] on icon "button" at bounding box center [1025, 163] width 14 height 12
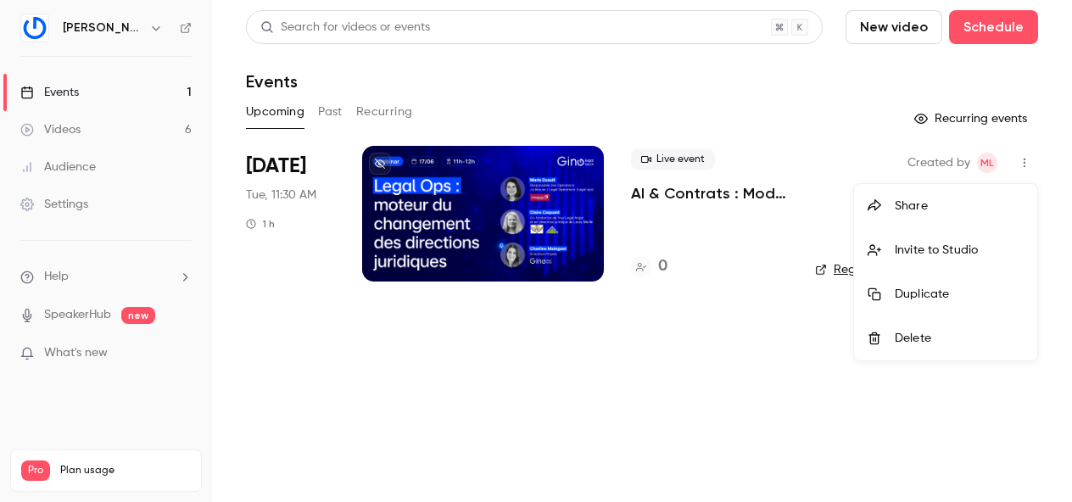
click at [450, 214] on div at bounding box center [536, 251] width 1072 height 502
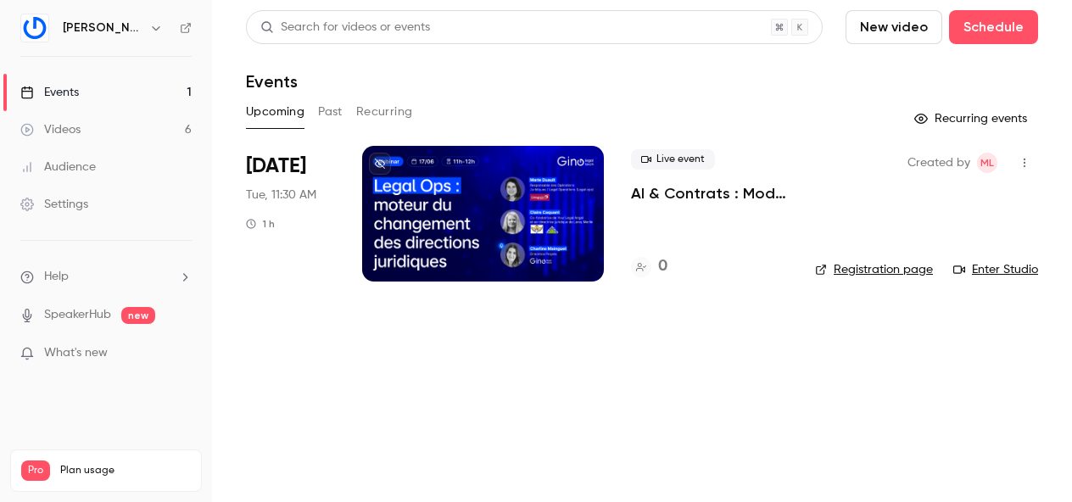
click at [247, 153] on span "[DATE]" at bounding box center [276, 166] width 60 height 27
click at [301, 186] on div "[DATE] Tue, 11:30 AM 1 h" at bounding box center [290, 214] width 89 height 136
click at [446, 189] on div at bounding box center [483, 214] width 242 height 136
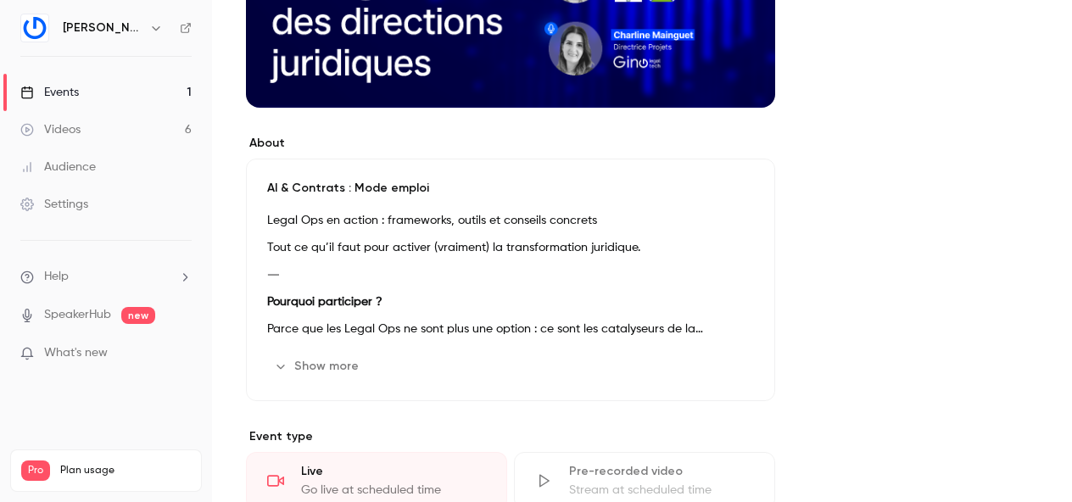
scroll to position [379, 0]
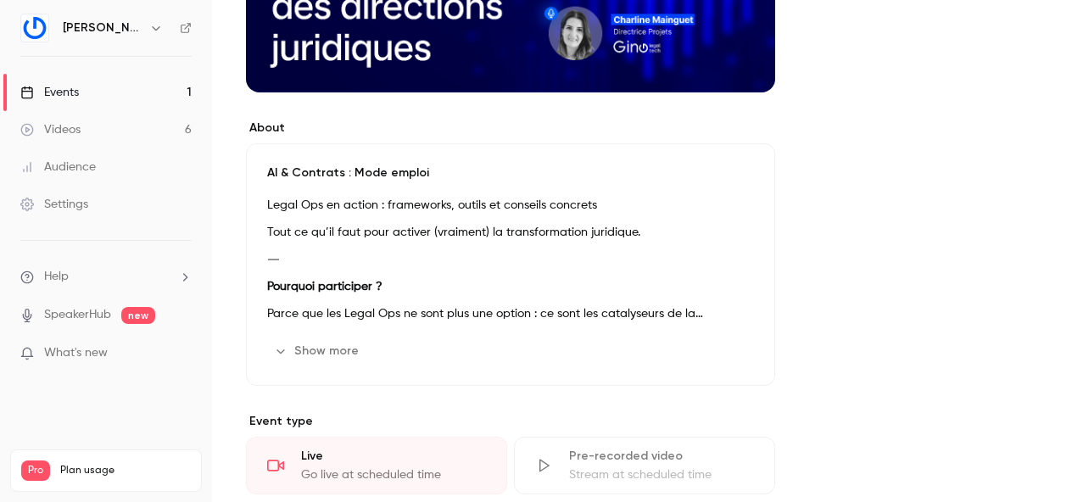
click at [318, 215] on p "Legal Ops en action : frameworks, outils et conseils concrets" at bounding box center [510, 205] width 487 height 20
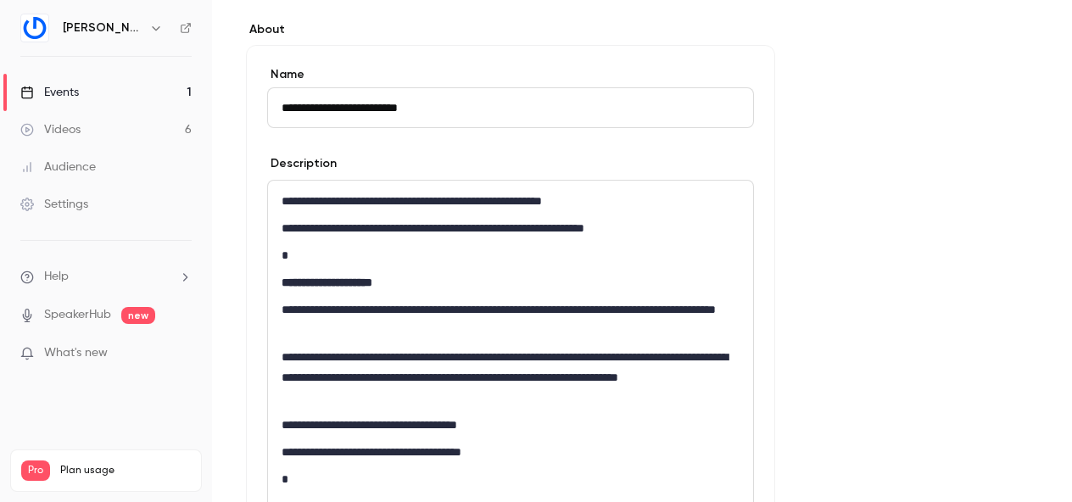
scroll to position [484, 0]
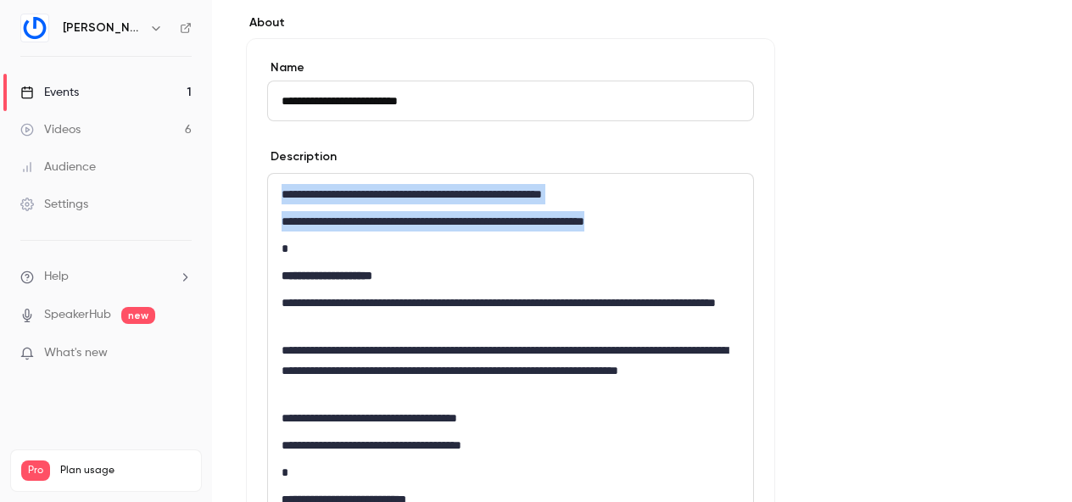
drag, startPoint x: 282, startPoint y: 193, endPoint x: 667, endPoint y: 216, distance: 385.7
click at [667, 216] on div "**********" at bounding box center [510, 455] width 485 height 563
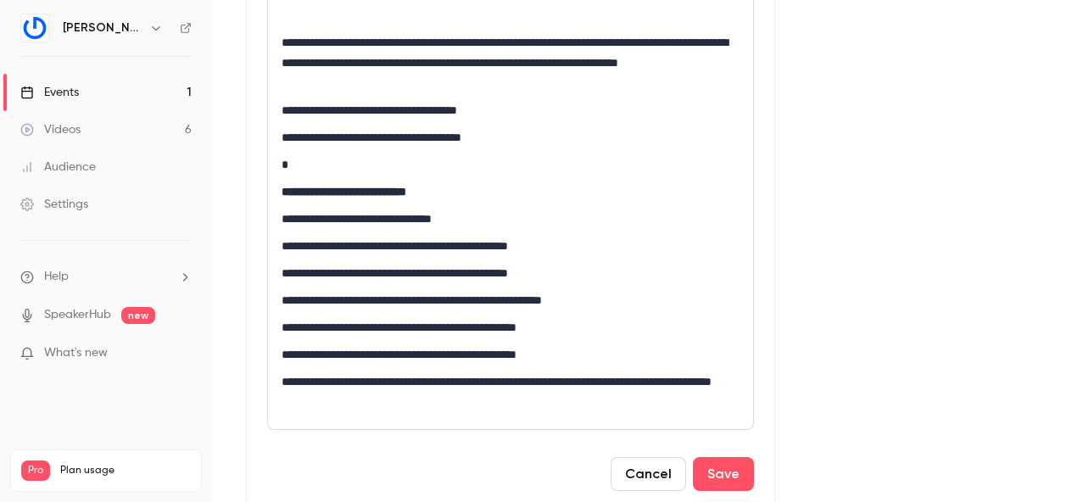
scroll to position [784, 0]
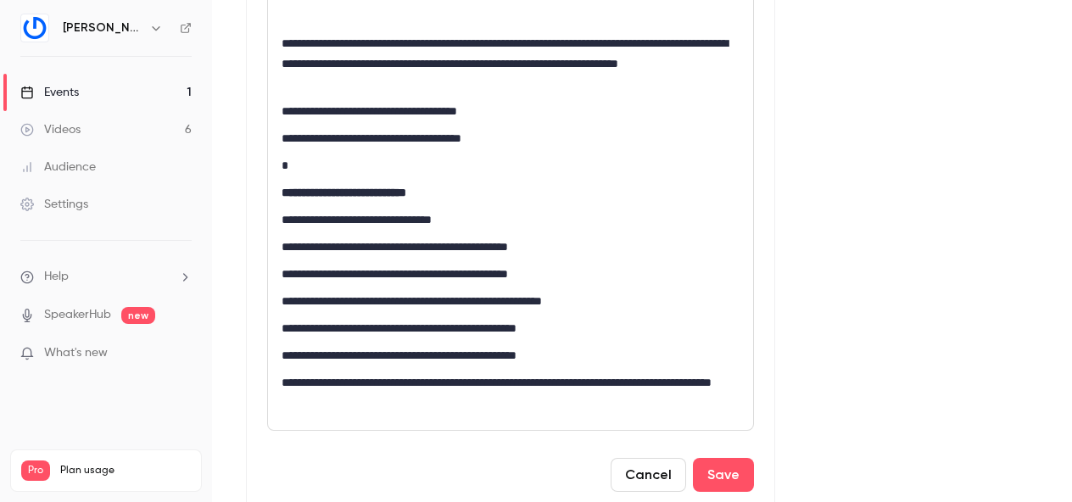
click at [317, 241] on p "**********" at bounding box center [511, 247] width 458 height 20
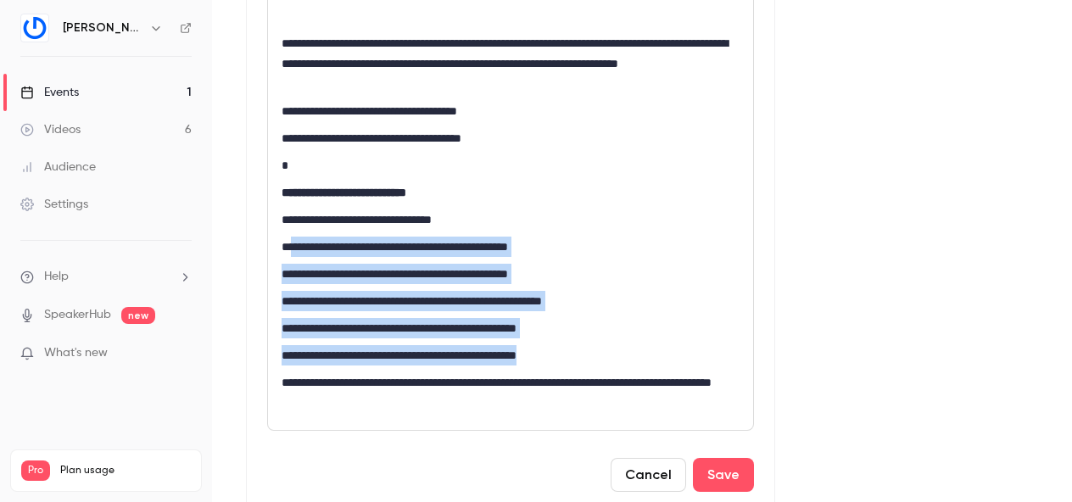
drag, startPoint x: 290, startPoint y: 243, endPoint x: 605, endPoint y: 364, distance: 336.9
click at [605, 364] on div "**********" at bounding box center [510, 152] width 485 height 556
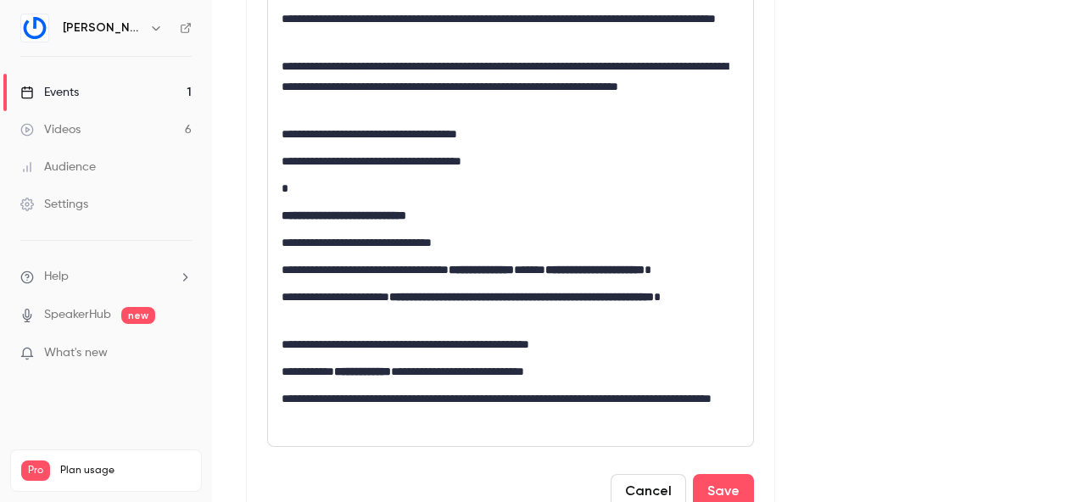
scroll to position [767, 0]
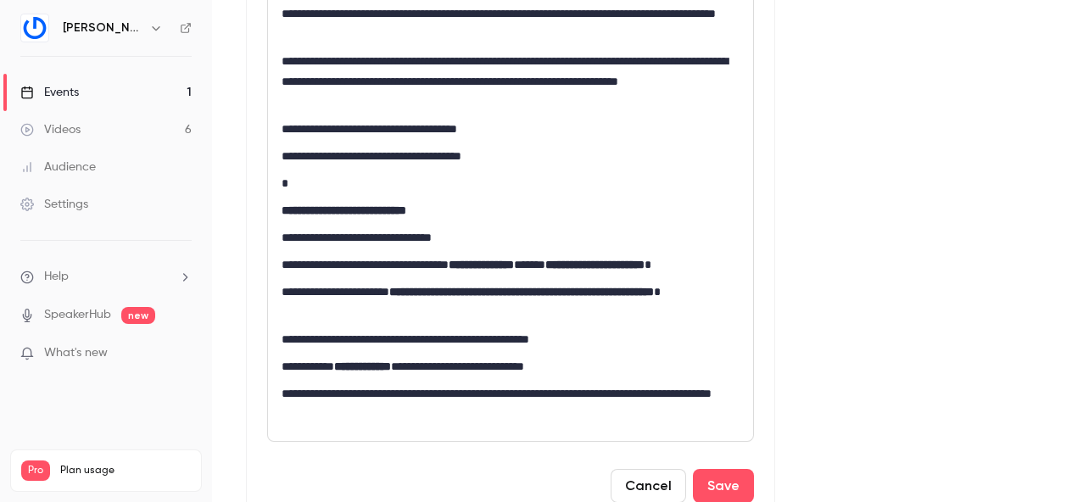
click at [282, 296] on p "**********" at bounding box center [511, 302] width 458 height 41
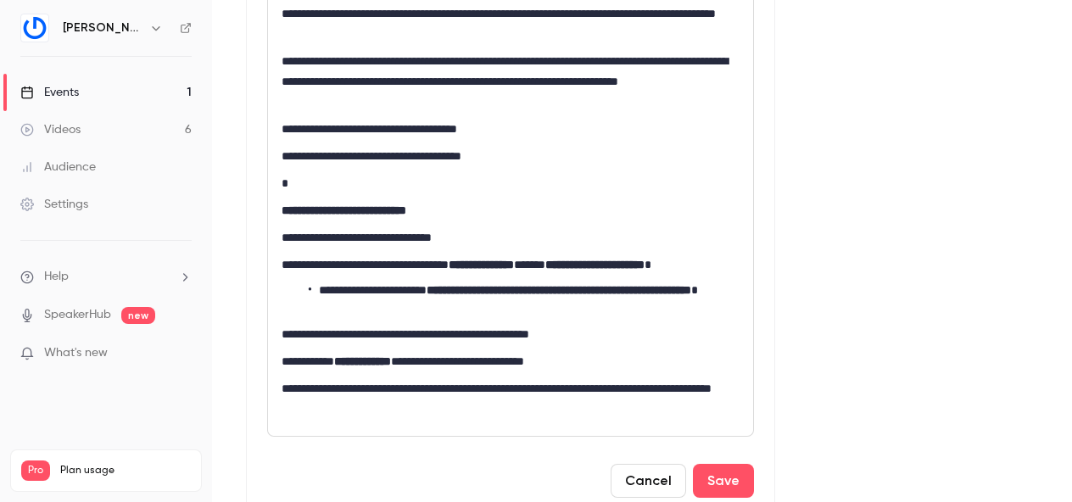
click at [290, 267] on p "**********" at bounding box center [511, 264] width 458 height 20
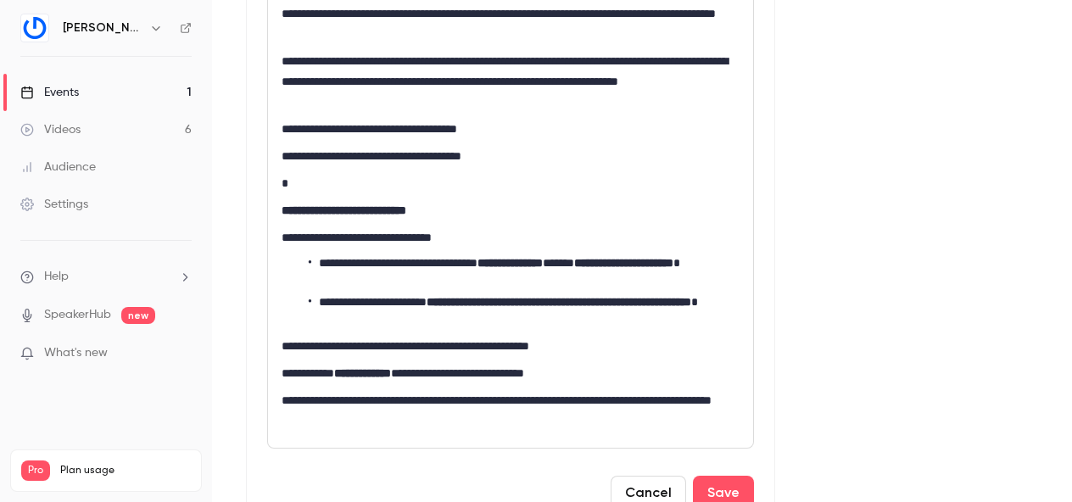
click at [281, 350] on div "**********" at bounding box center [510, 169] width 485 height 556
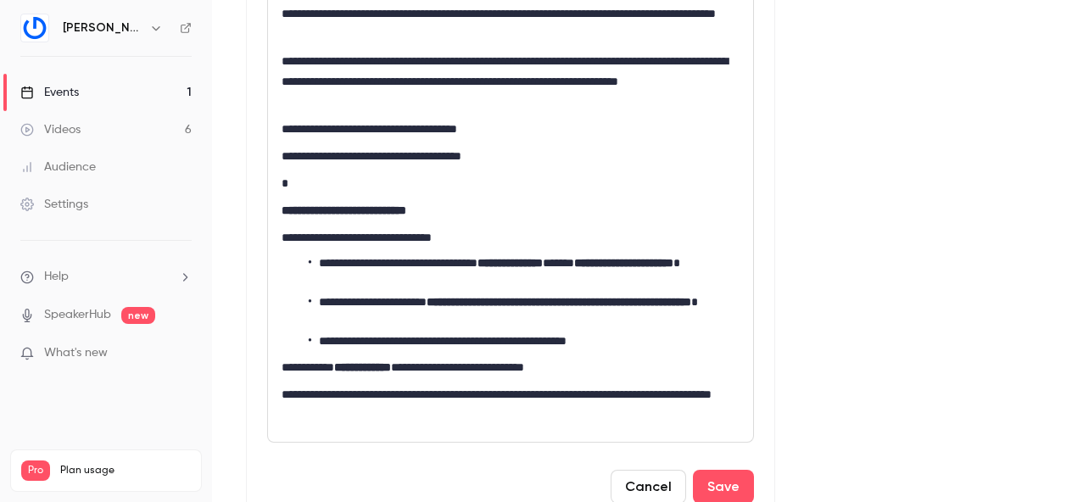
click at [284, 371] on p "**********" at bounding box center [511, 367] width 458 height 20
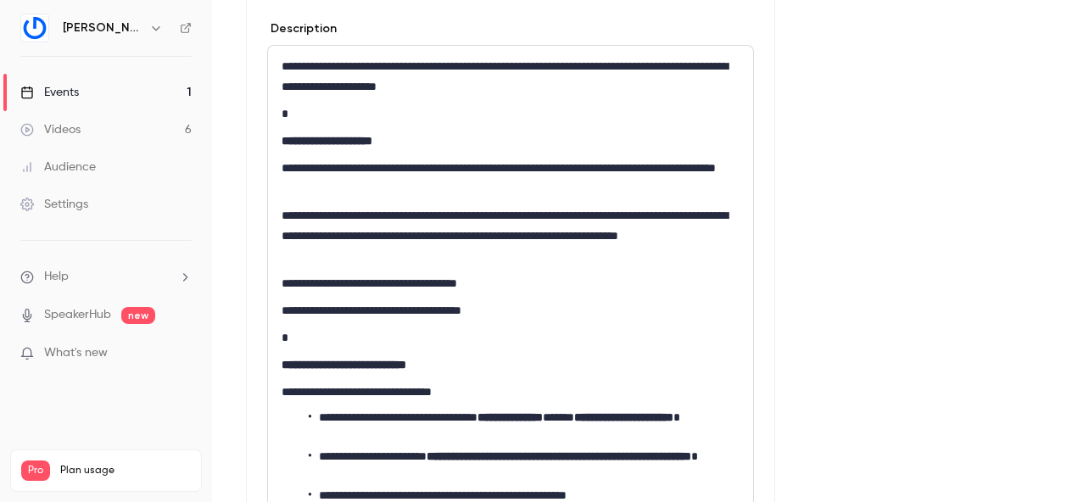
scroll to position [610, 0]
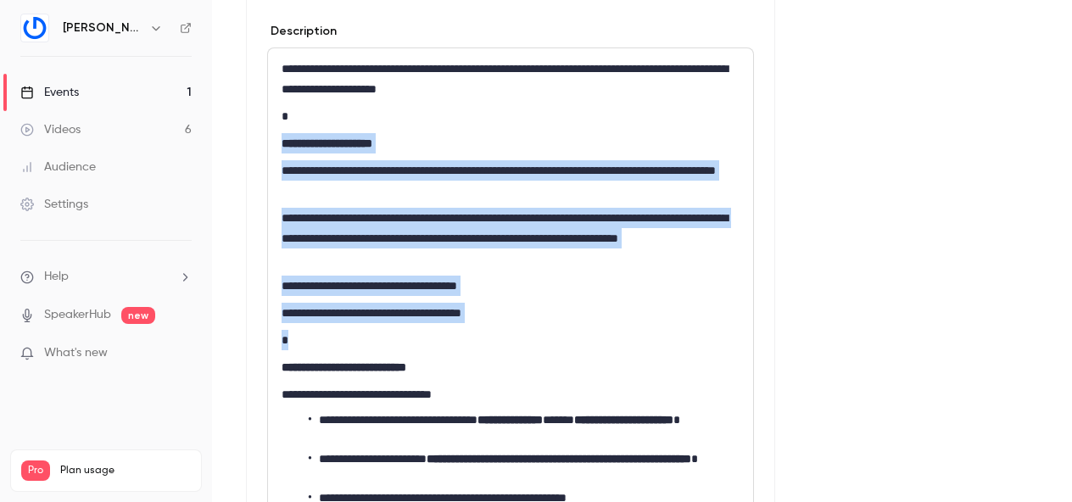
drag, startPoint x: 326, startPoint y: 343, endPoint x: 271, endPoint y: 140, distance: 210.0
click at [271, 140] on div "**********" at bounding box center [510, 320] width 485 height 544
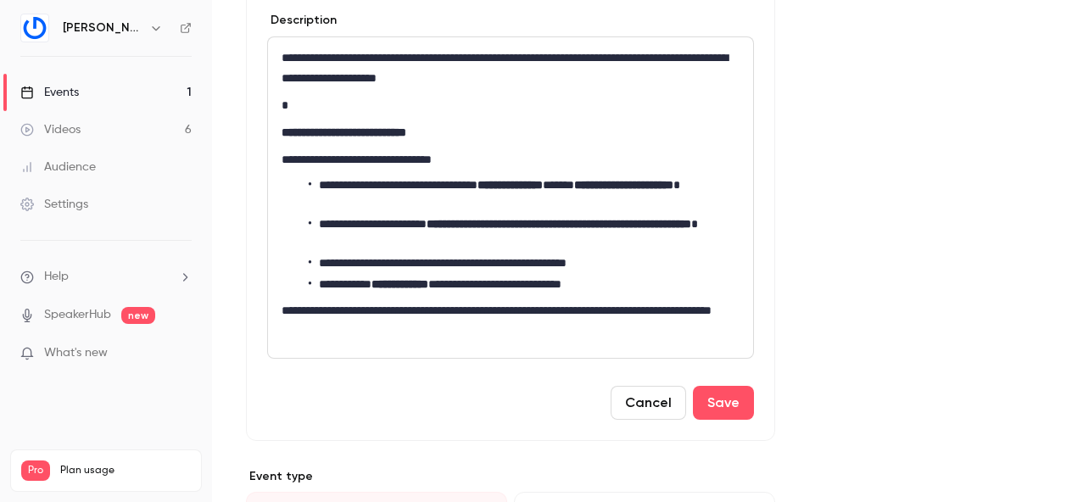
scroll to position [615, 0]
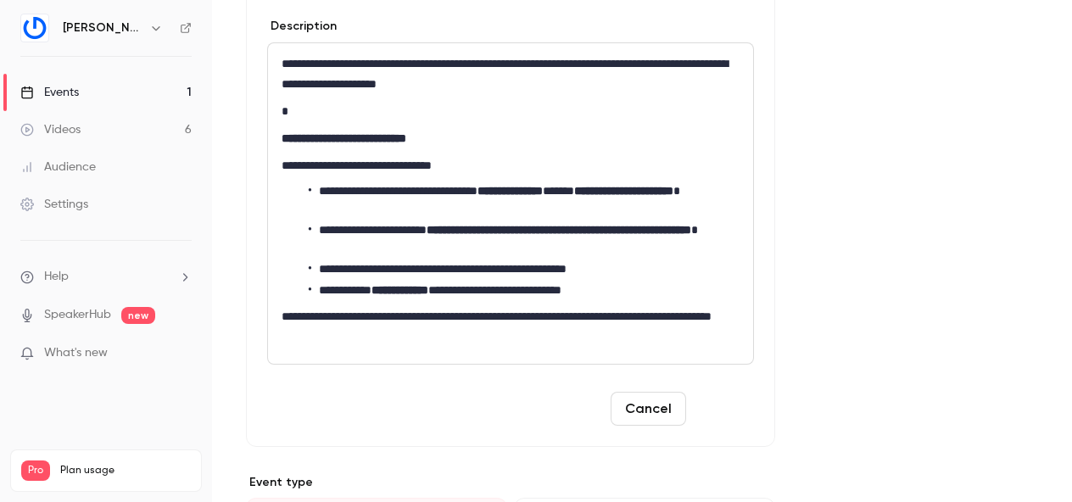
click at [726, 409] on button "Save" at bounding box center [723, 409] width 61 height 34
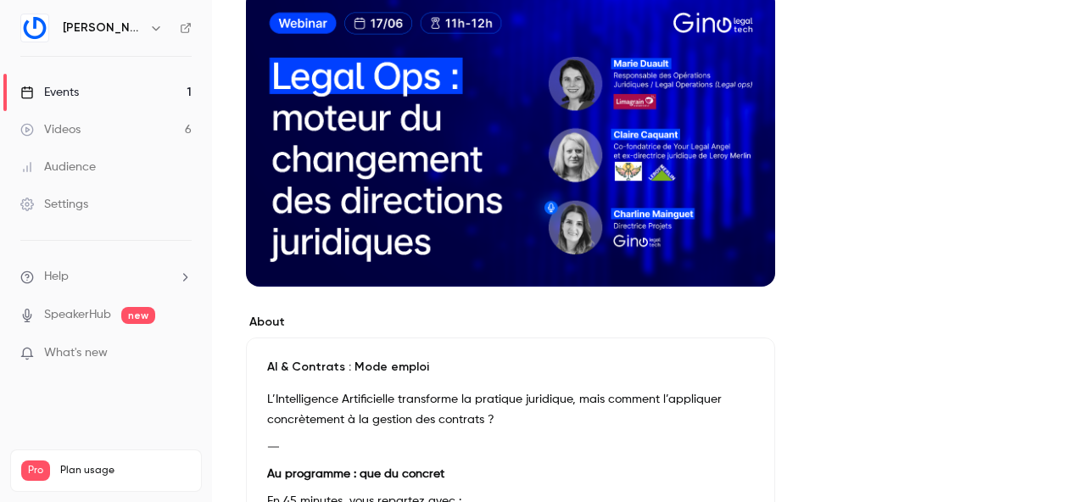
scroll to position [0, 0]
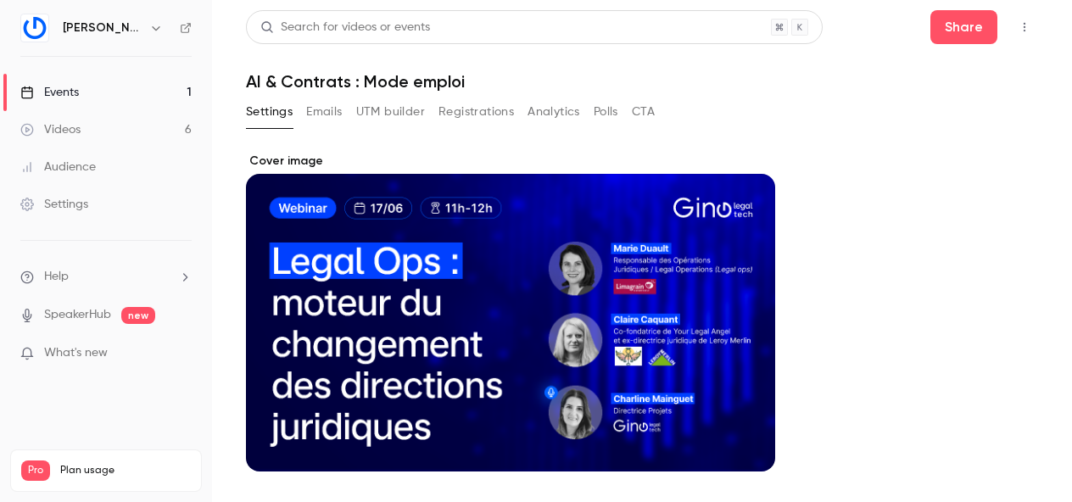
click at [377, 111] on button "UTM builder" at bounding box center [390, 111] width 69 height 27
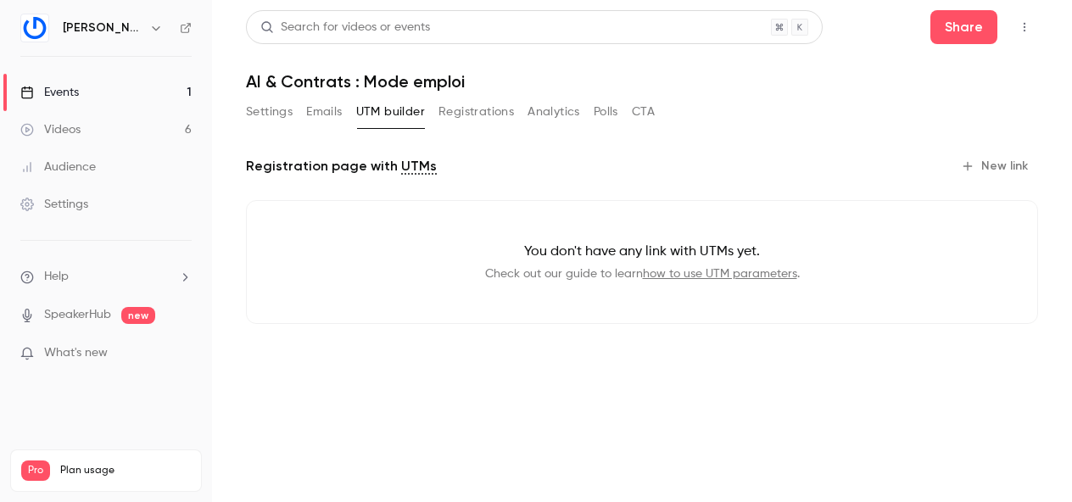
click at [1001, 165] on button "New link" at bounding box center [996, 166] width 84 height 27
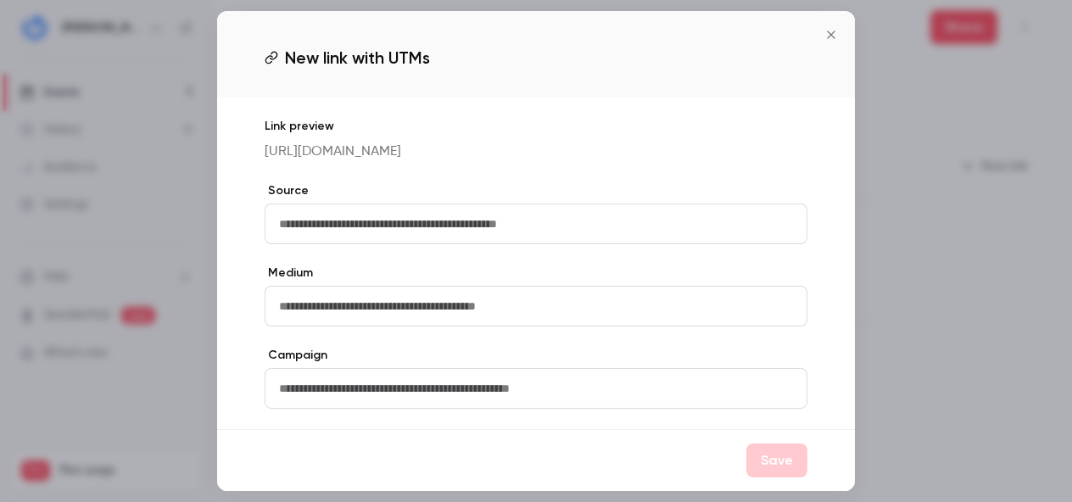
click at [829, 33] on icon "Close" at bounding box center [831, 35] width 8 height 8
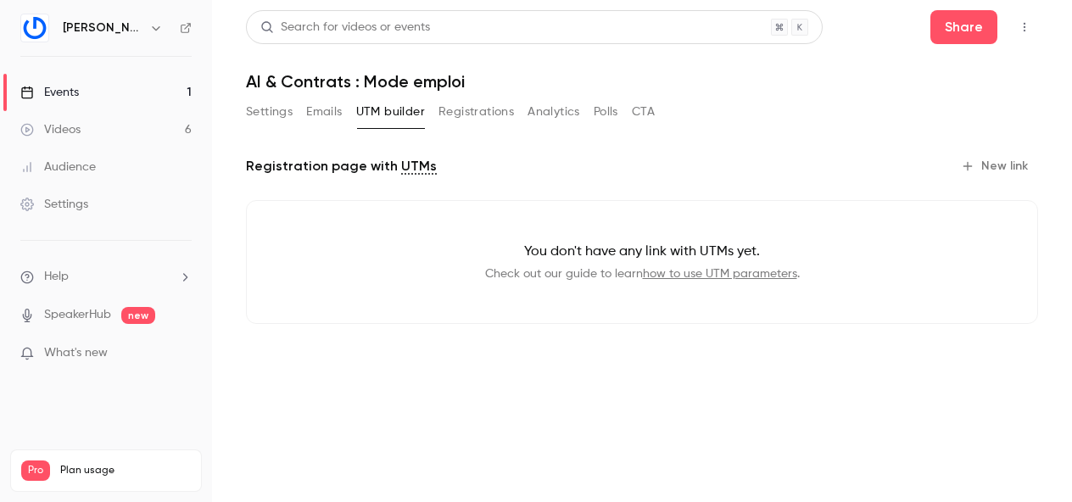
click at [319, 114] on button "Emails" at bounding box center [324, 111] width 36 height 27
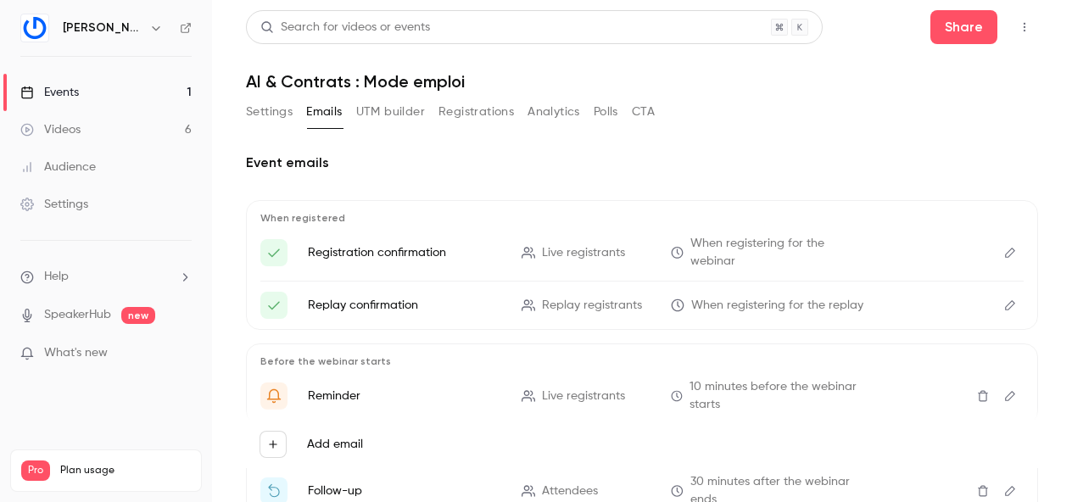
click at [280, 115] on button "Settings" at bounding box center [269, 111] width 47 height 27
